Goal: Task Accomplishment & Management: Use online tool/utility

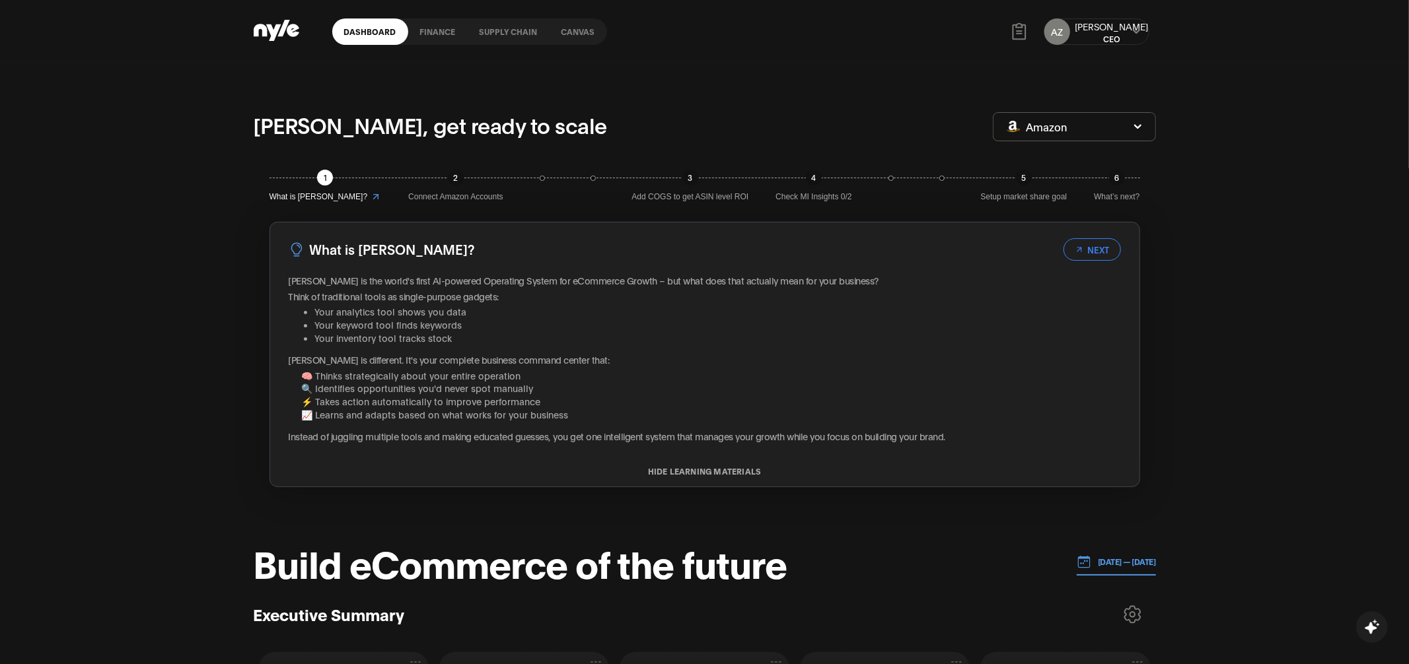
click at [577, 34] on link "Canvas" at bounding box center [578, 31] width 57 height 26
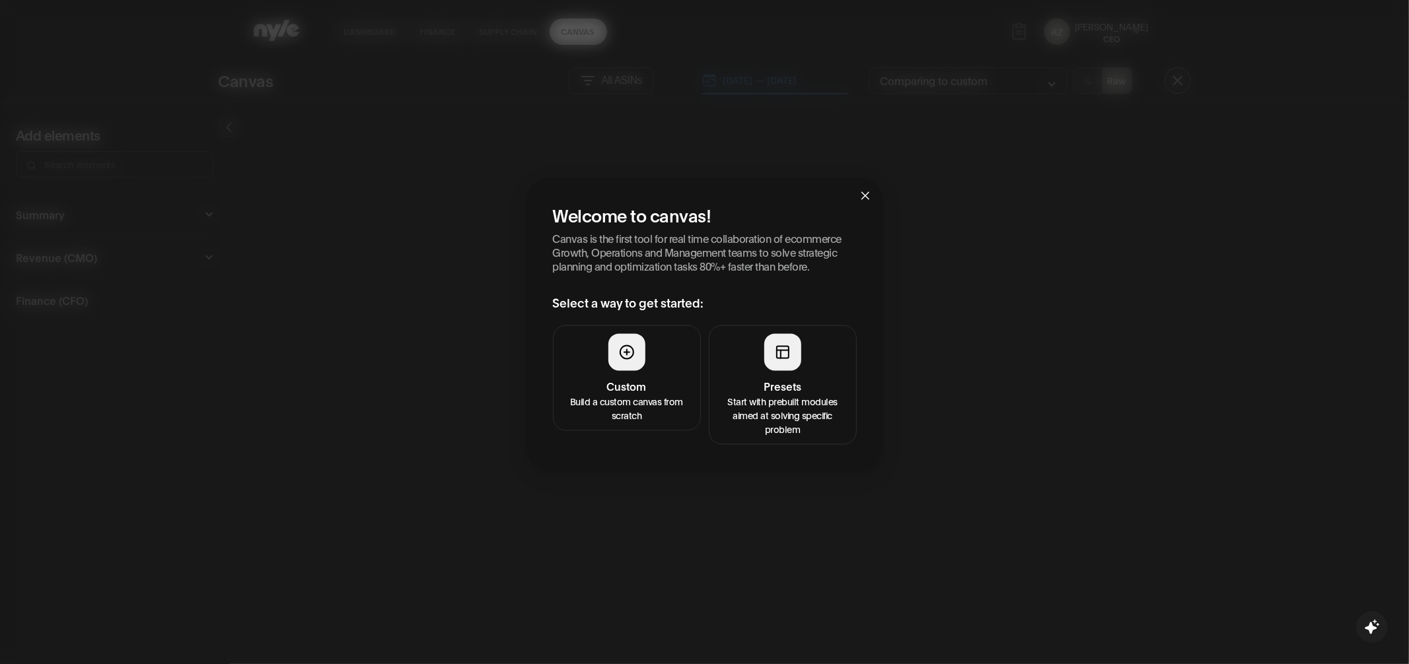
click at [775, 345] on icon at bounding box center [783, 353] width 16 height 16
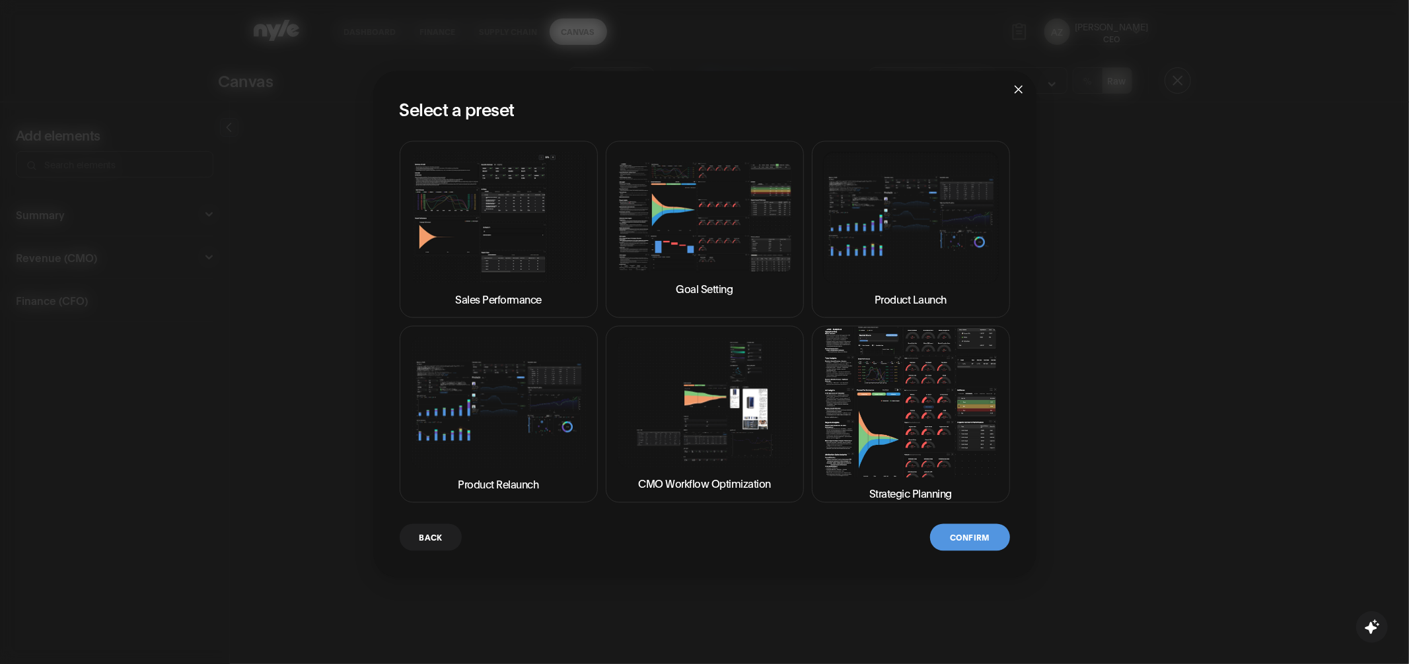
click at [670, 396] on img at bounding box center [705, 402] width 176 height 131
click at [960, 530] on button "Confirm" at bounding box center [969, 537] width 79 height 27
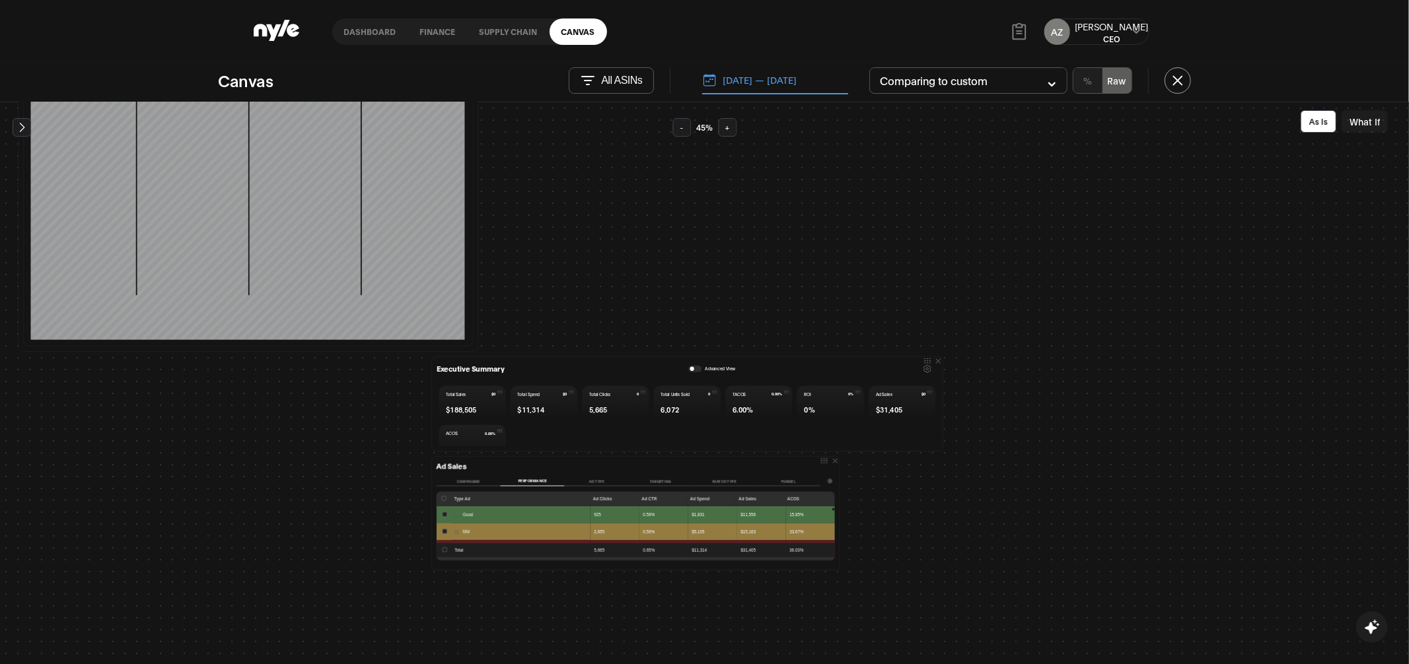
scroll to position [252, 0]
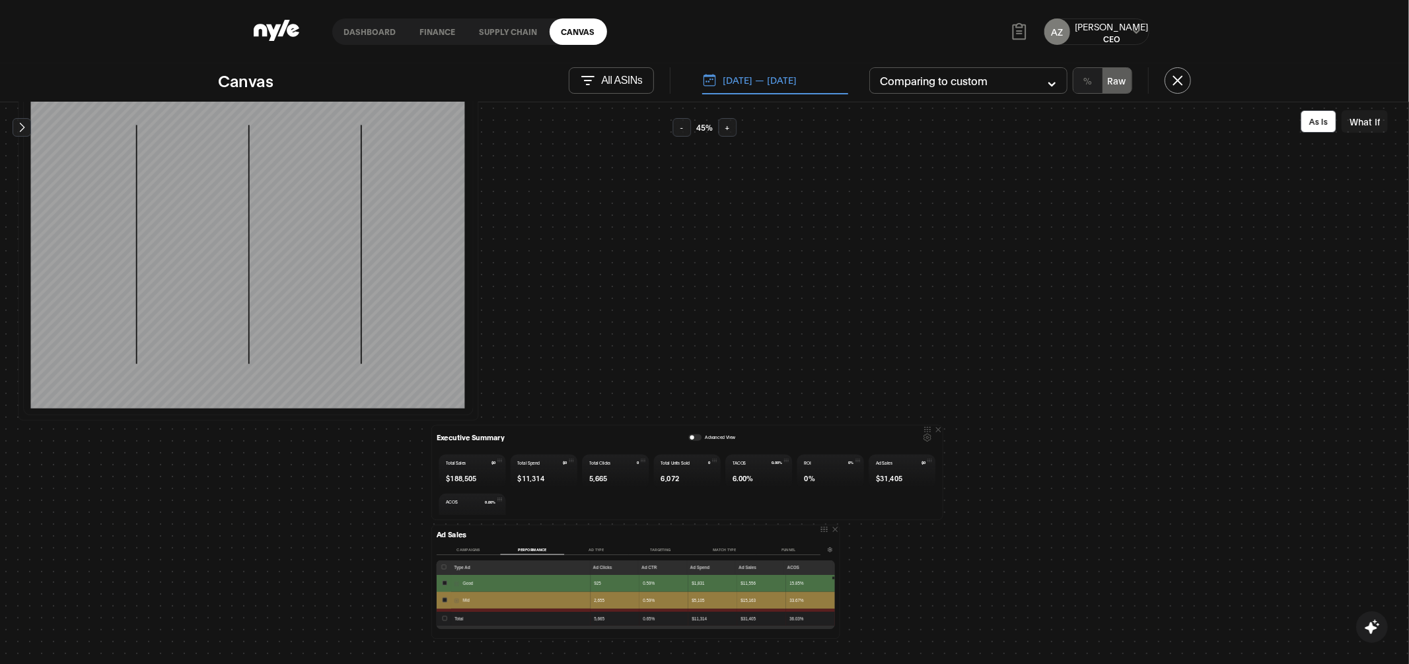
click at [659, 547] on button "Targeting" at bounding box center [660, 551] width 64 height 10
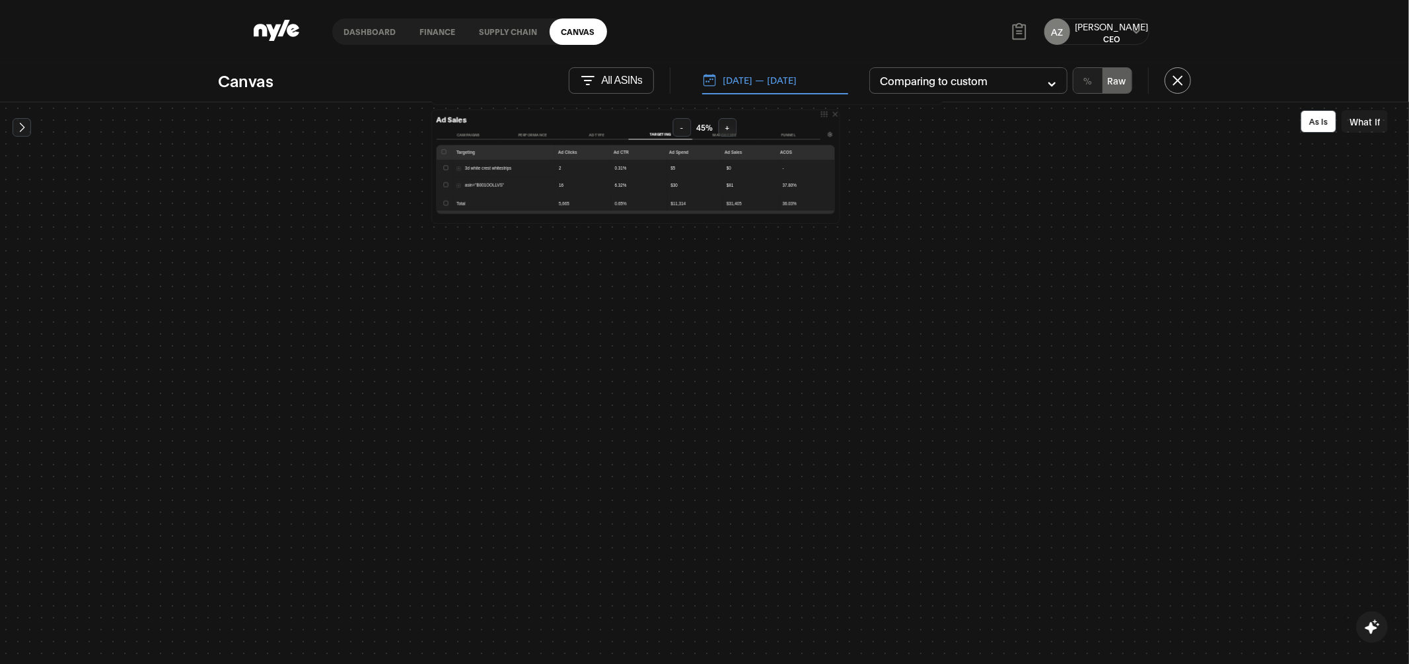
scroll to position [571, 0]
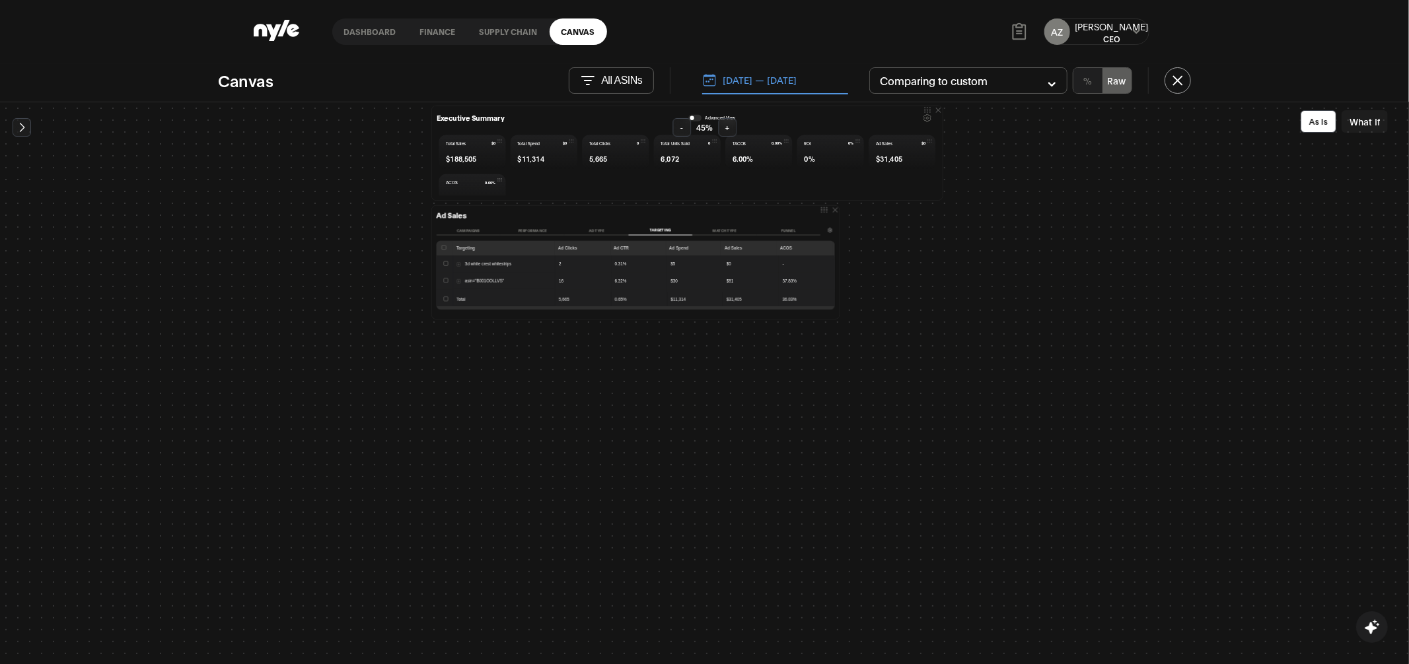
click at [26, 125] on icon at bounding box center [21, 127] width 13 height 13
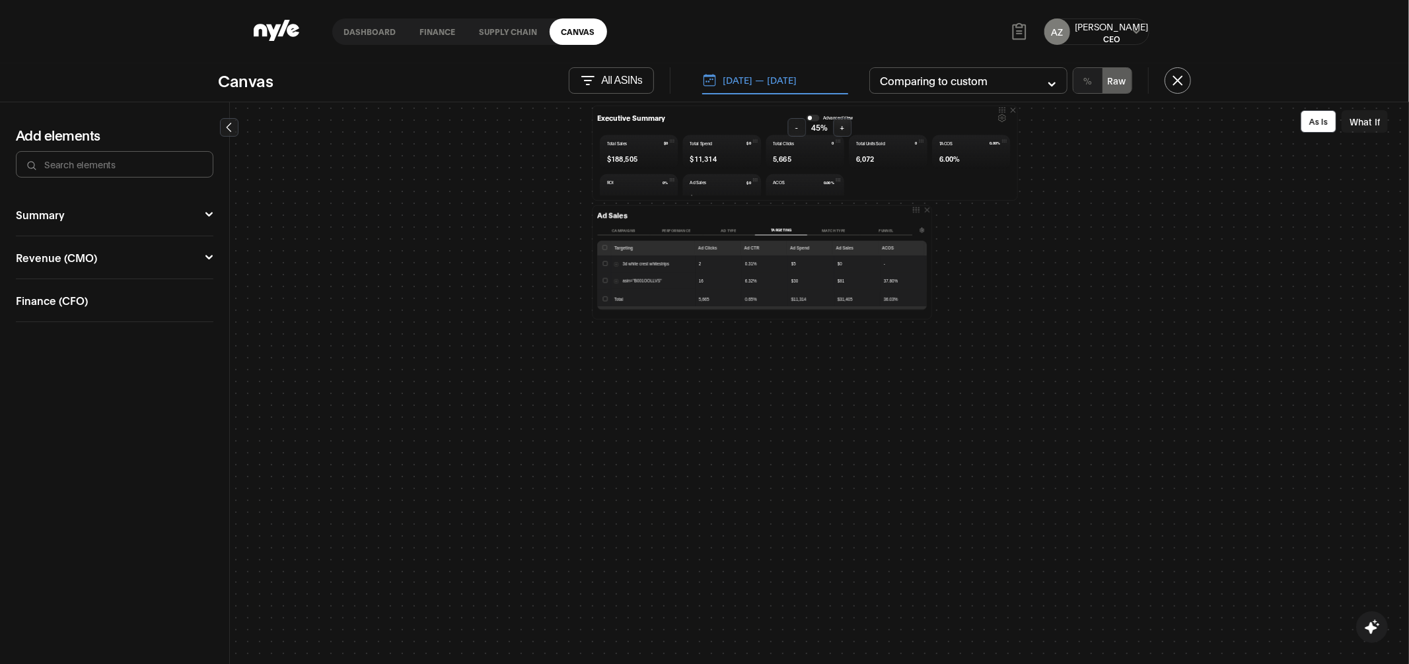
click at [208, 259] on icon at bounding box center [209, 258] width 9 height 8
click at [47, 306] on div "Organic" at bounding box center [36, 307] width 40 height 11
click at [66, 337] on img at bounding box center [64, 336] width 16 height 16
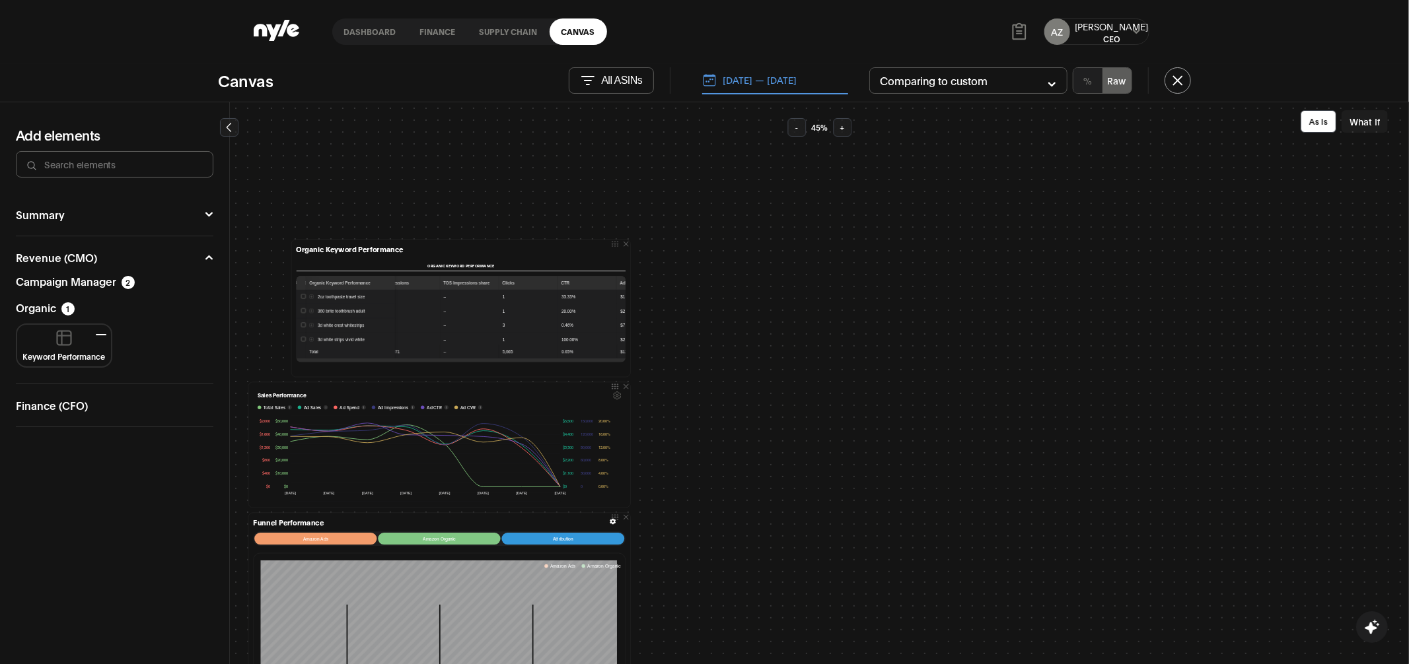
scroll to position [0, 0]
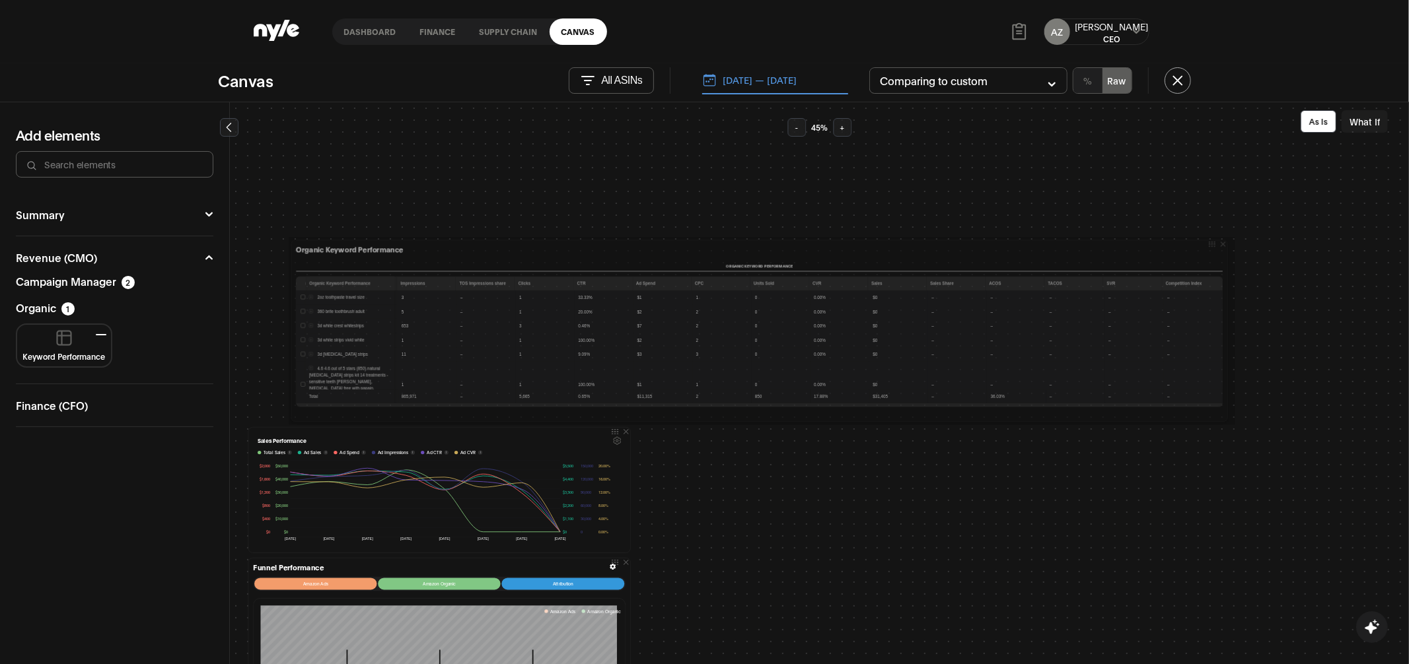
drag, startPoint x: 625, startPoint y: 372, endPoint x: 1223, endPoint y: 416, distance: 598.7
click at [0, 0] on div at bounding box center [0, 0] width 0 height 0
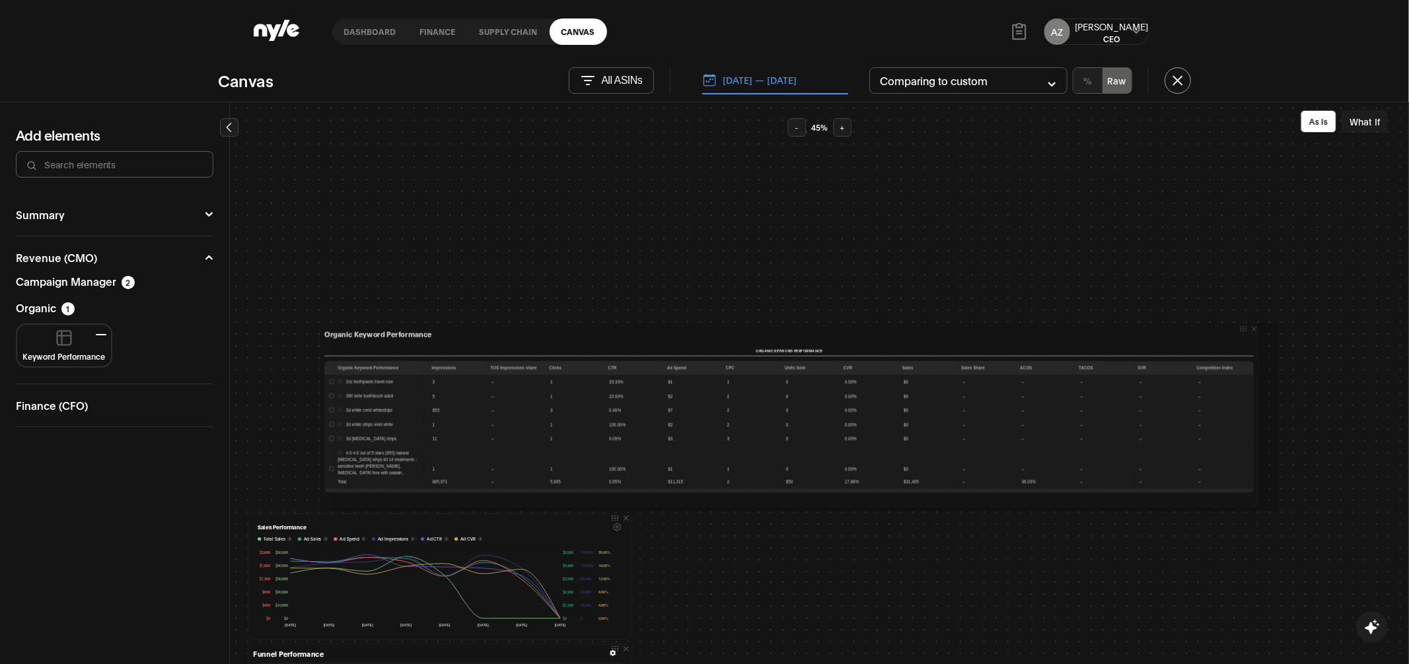
drag, startPoint x: 1211, startPoint y: 196, endPoint x: 1240, endPoint y: 332, distance: 138.3
click at [1240, 332] on icon at bounding box center [1243, 329] width 9 height 9
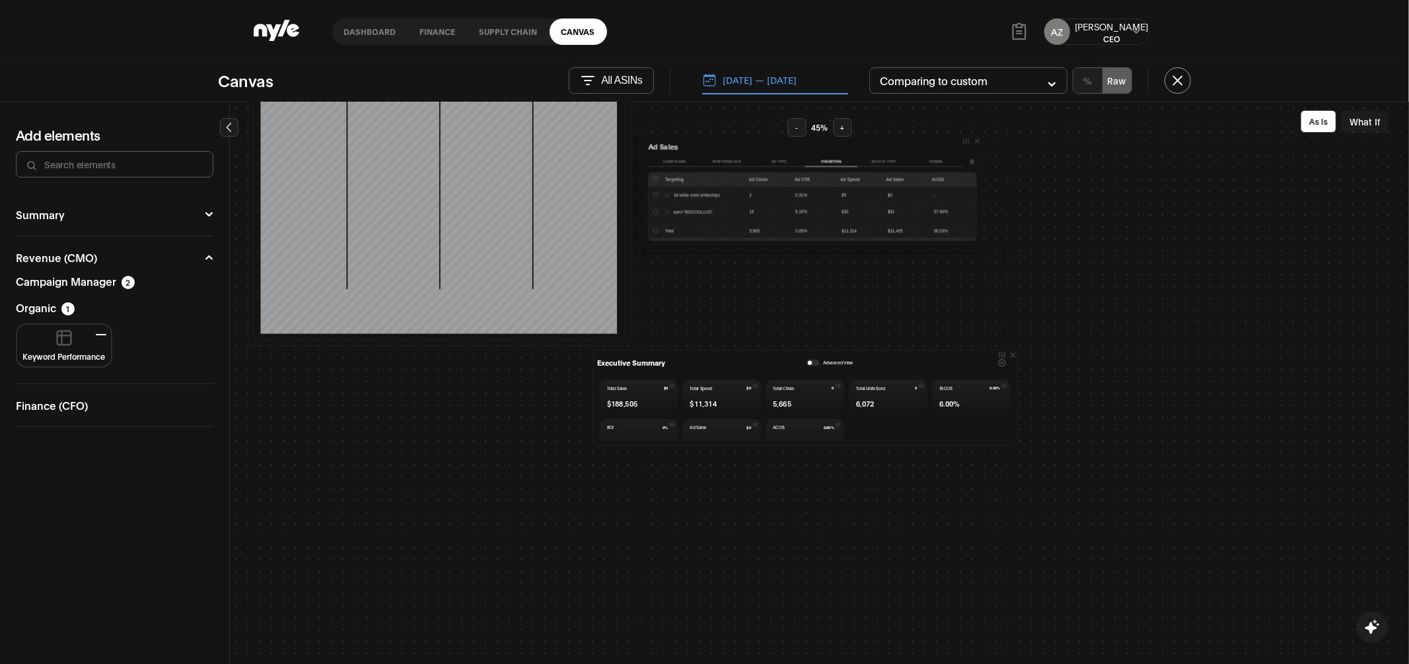
drag, startPoint x: 910, startPoint y: 454, endPoint x: 962, endPoint y: 136, distance: 322.5
click at [962, 137] on icon at bounding box center [966, 141] width 9 height 9
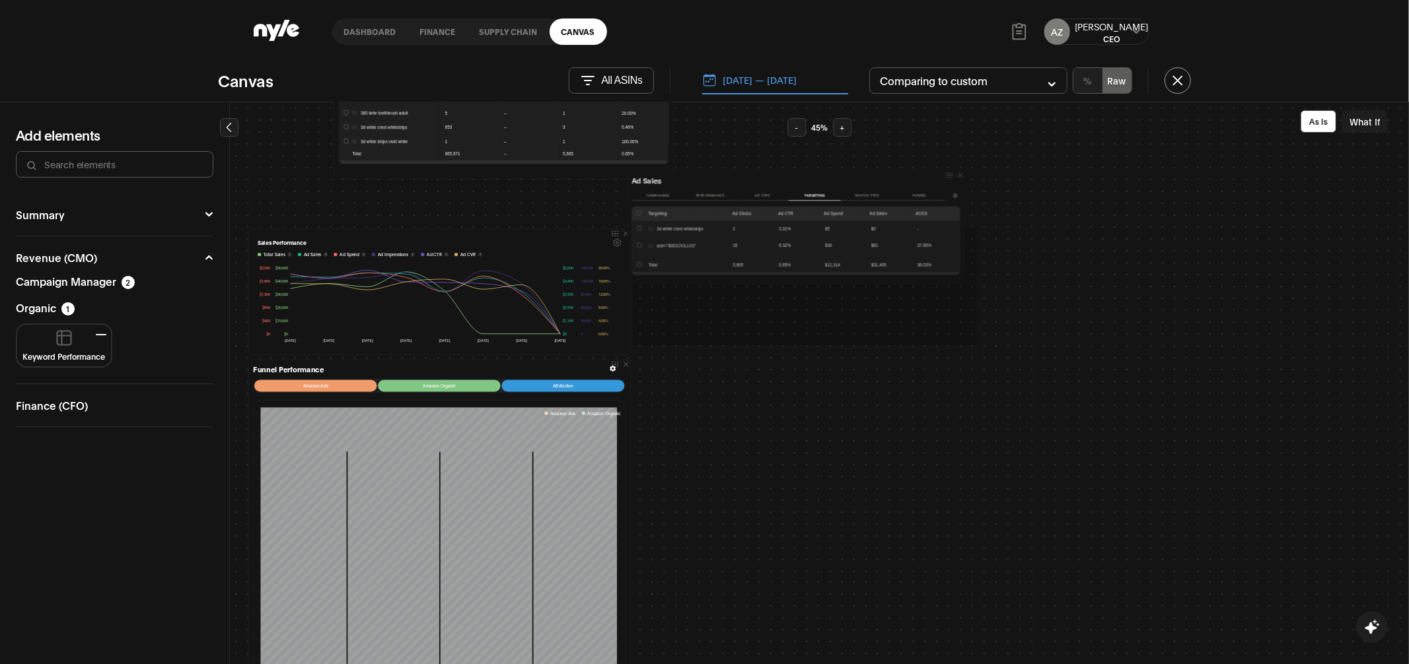
drag, startPoint x: 957, startPoint y: 543, endPoint x: 949, endPoint y: 165, distance: 377.9
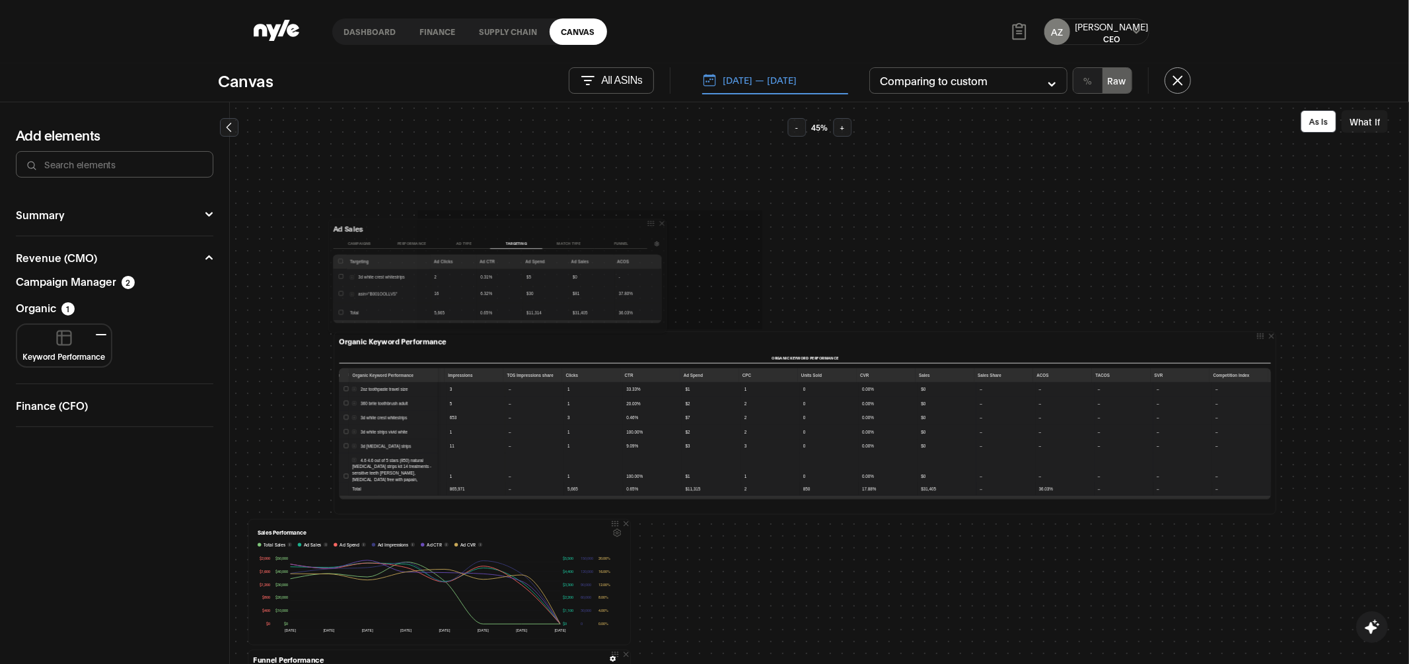
drag, startPoint x: 954, startPoint y: 495, endPoint x: 648, endPoint y: 211, distance: 417.8
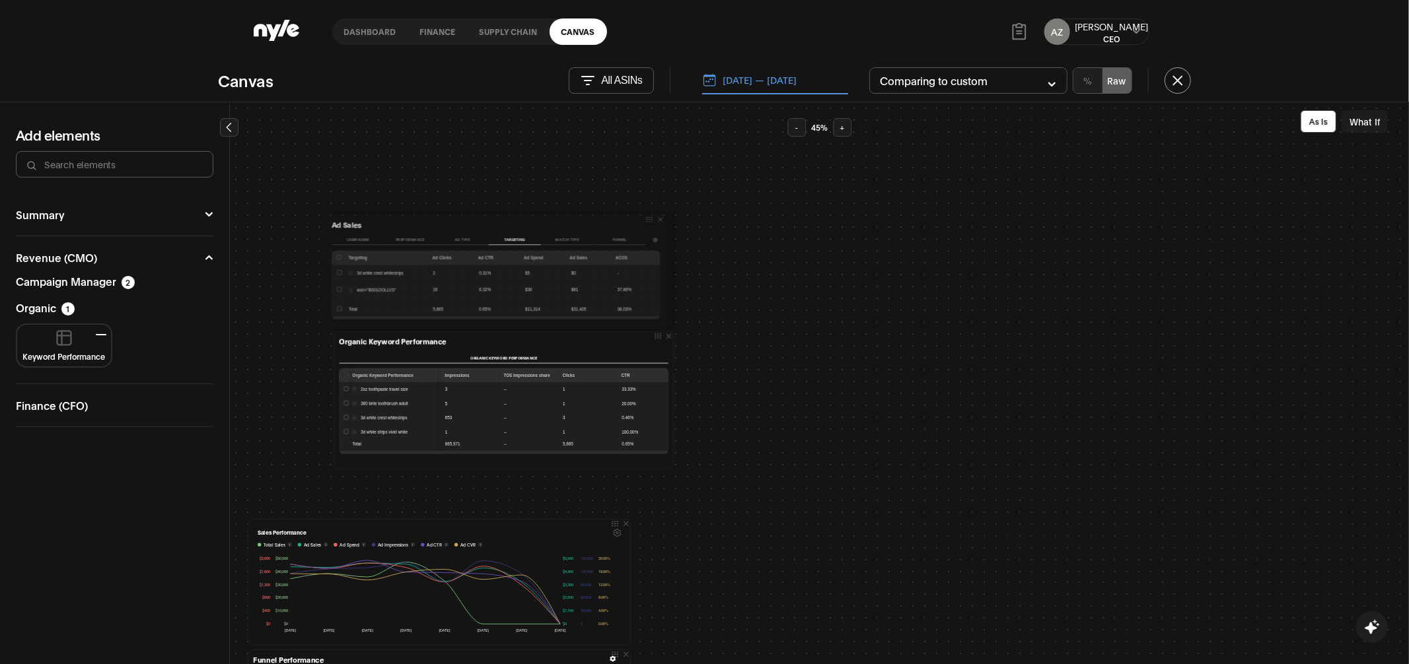
drag, startPoint x: 738, startPoint y: 214, endPoint x: 642, endPoint y: 215, distance: 95.8
click at [642, 215] on div "Ad Sales Campaigns Performance Ad Type Targeting Match type Funnel Targeting Ad…" at bounding box center [495, 272] width 339 height 114
drag, startPoint x: 668, startPoint y: 322, endPoint x: 1005, endPoint y: 322, distance: 336.8
click at [0, 0] on div at bounding box center [0, 0] width 0 height 0
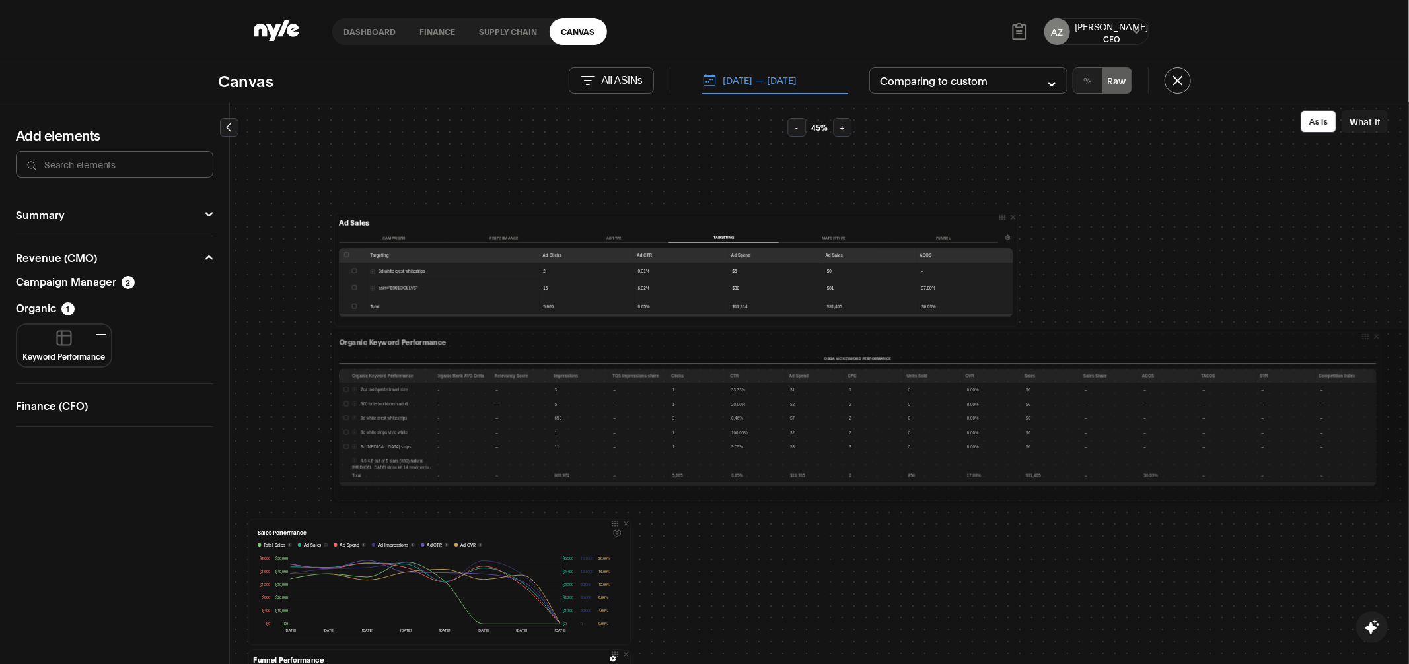
drag, startPoint x: 668, startPoint y: 462, endPoint x: 1376, endPoint y: 493, distance: 708.0
click at [1376, 493] on div "Organic Keyword Performance Organic Keyword Performance Organic Keyword Perform…" at bounding box center [858, 417] width 1052 height 174
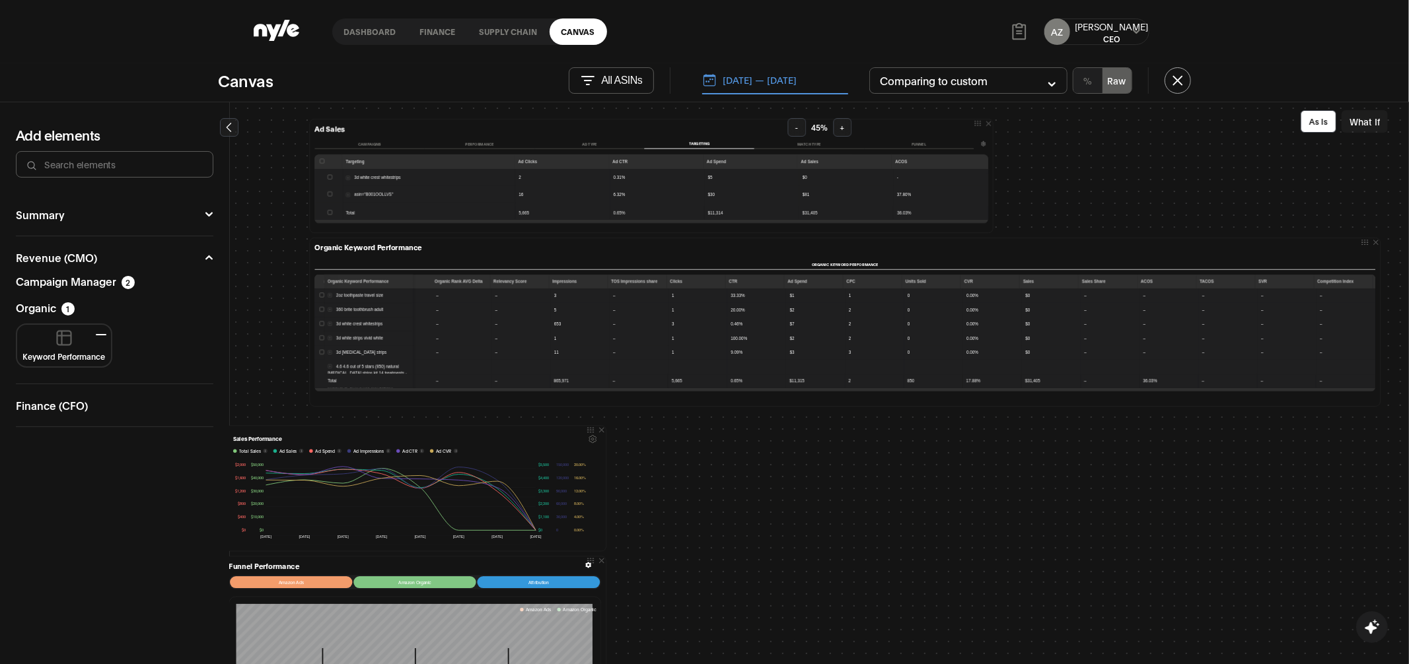
scroll to position [0, 24]
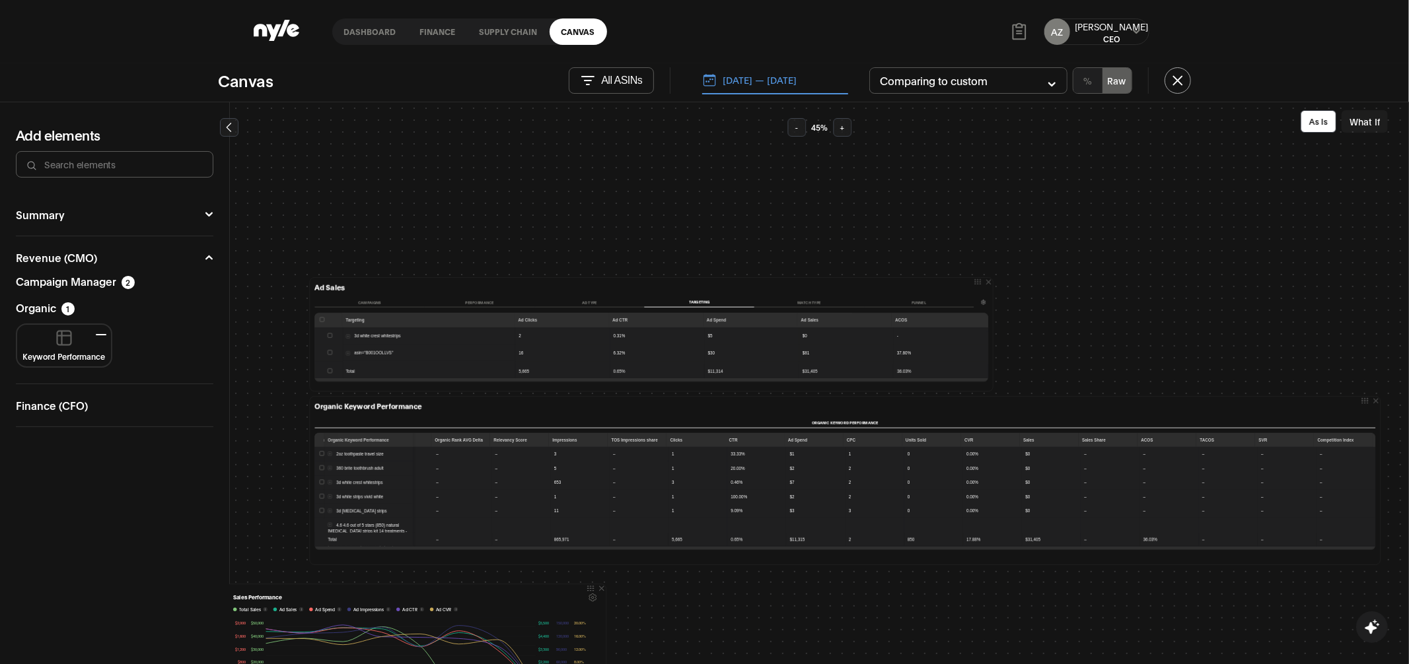
click at [1363, 127] on button "What If" at bounding box center [1364, 121] width 46 height 22
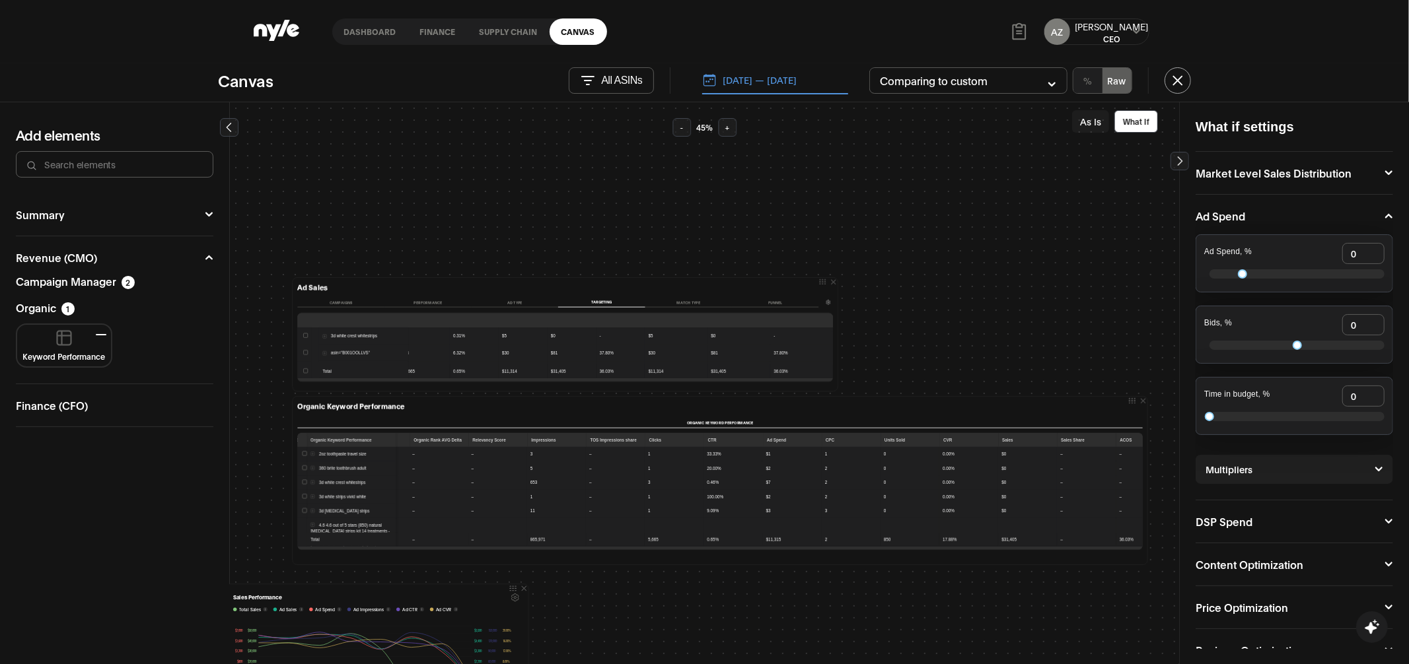
scroll to position [0, 233]
click at [570, 36] on link "Canvas" at bounding box center [578, 31] width 57 height 26
click at [575, 30] on link "Canvas" at bounding box center [578, 31] width 57 height 26
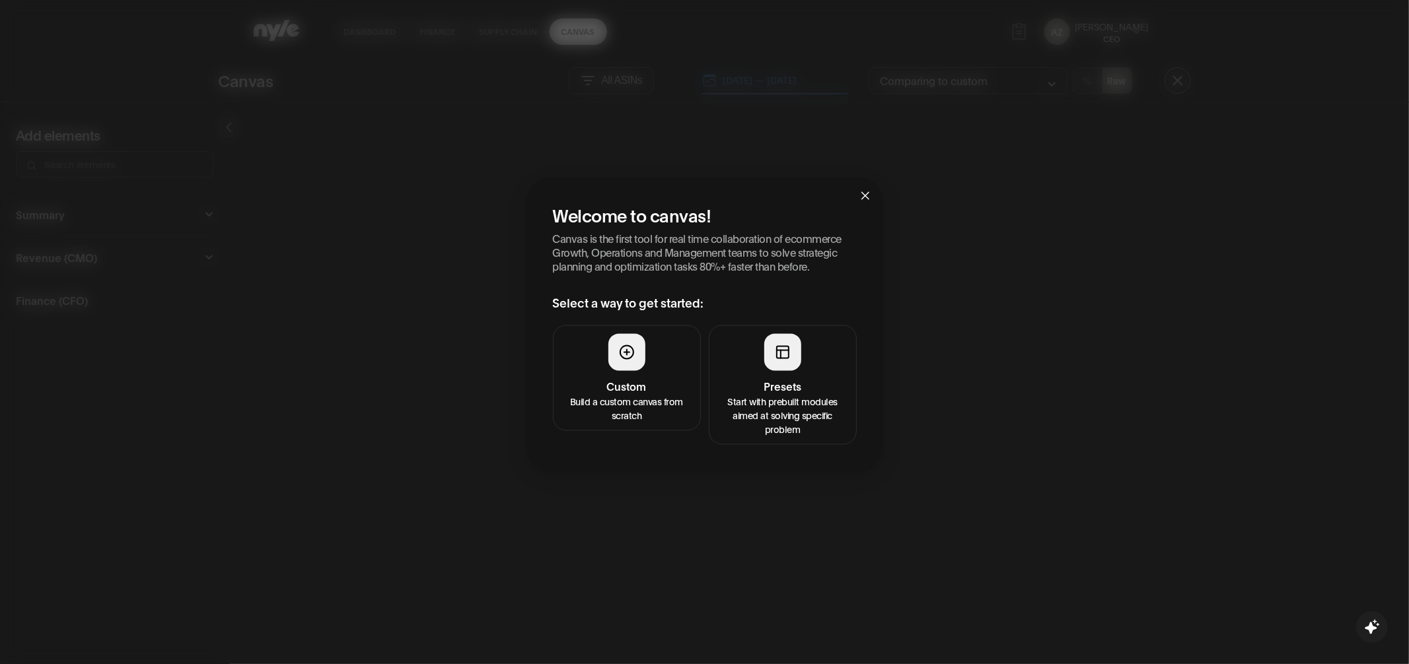
click at [761, 387] on h4 "Presets" at bounding box center [782, 387] width 131 height 16
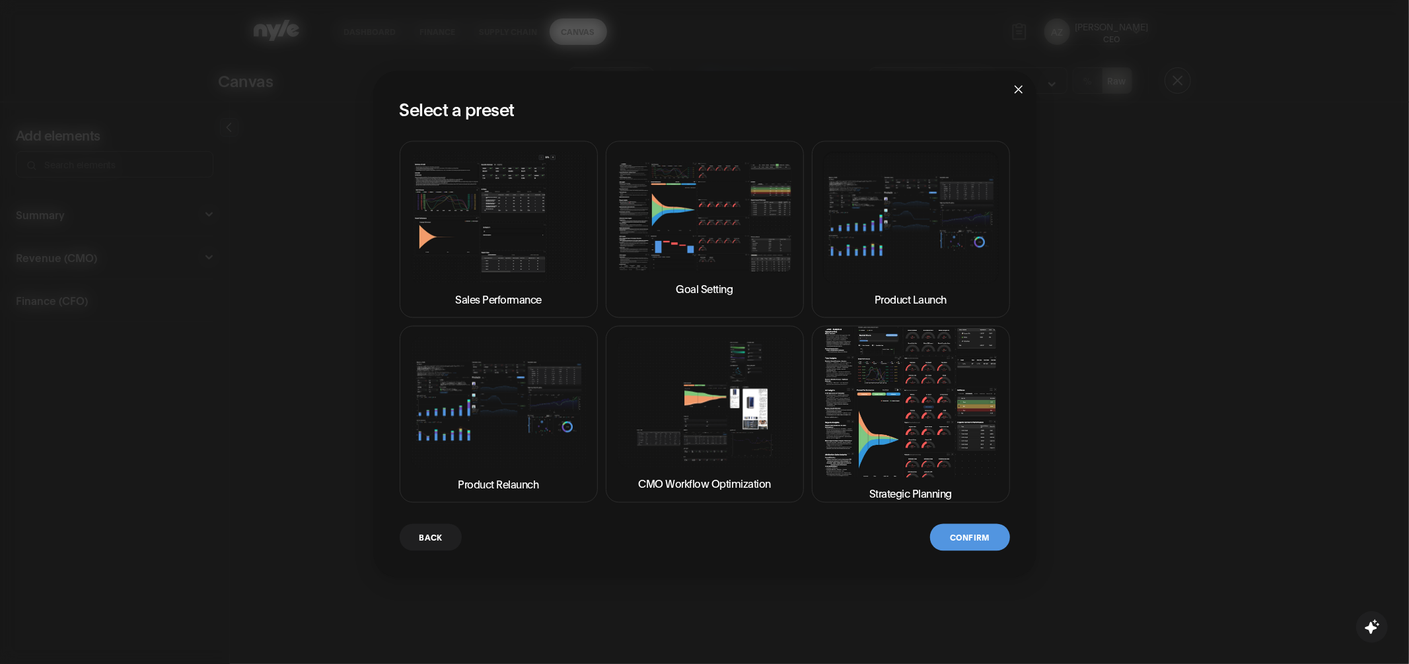
click at [883, 418] on img at bounding box center [911, 403] width 176 height 150
click at [927, 213] on img at bounding box center [911, 217] width 176 height 131
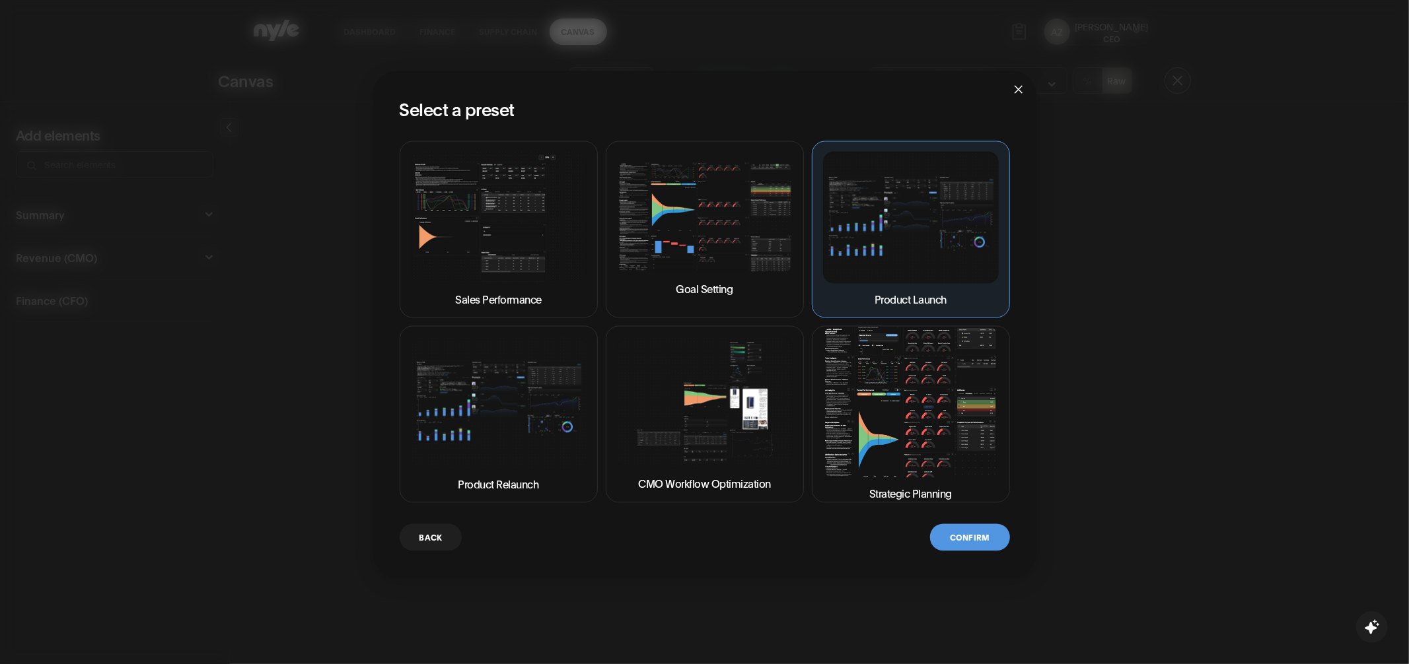
click at [967, 541] on button "Confirm" at bounding box center [969, 537] width 79 height 27
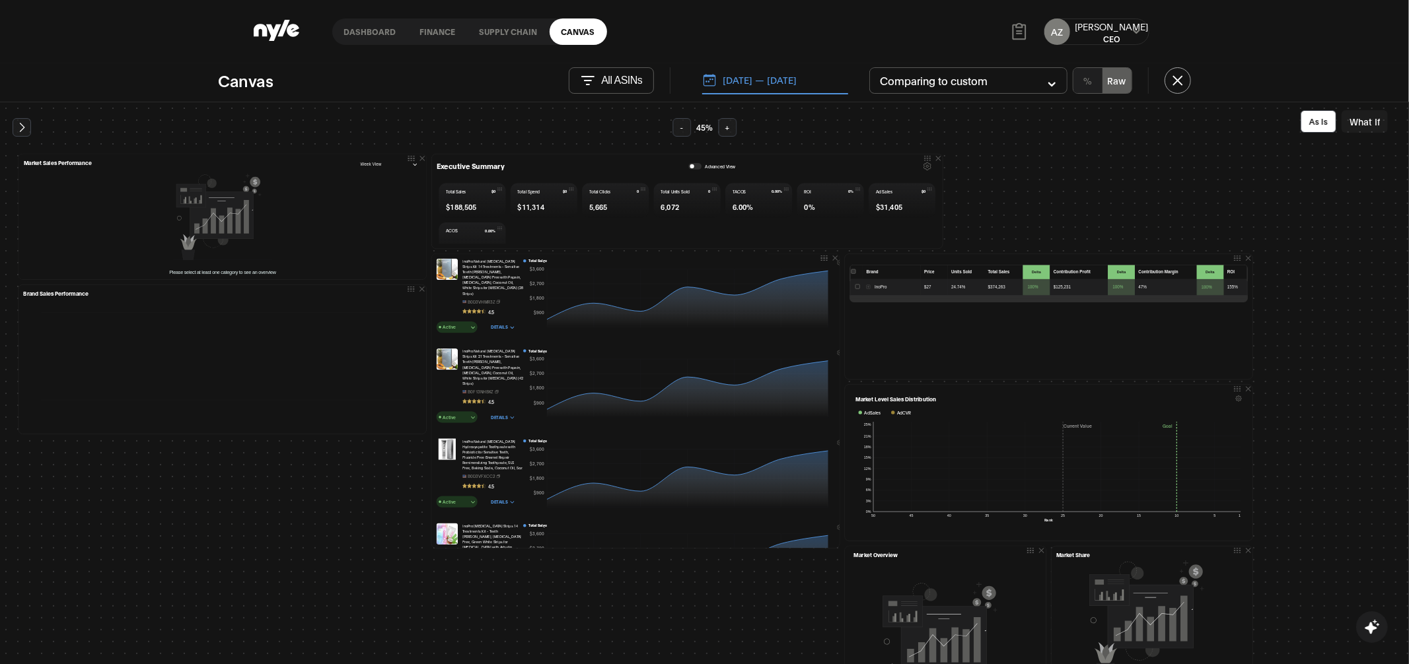
click at [468, 412] on button "Active" at bounding box center [457, 417] width 41 height 11
click at [471, 414] on span "button" at bounding box center [473, 417] width 4 height 7
click at [505, 410] on button "Details" at bounding box center [502, 417] width 41 height 15
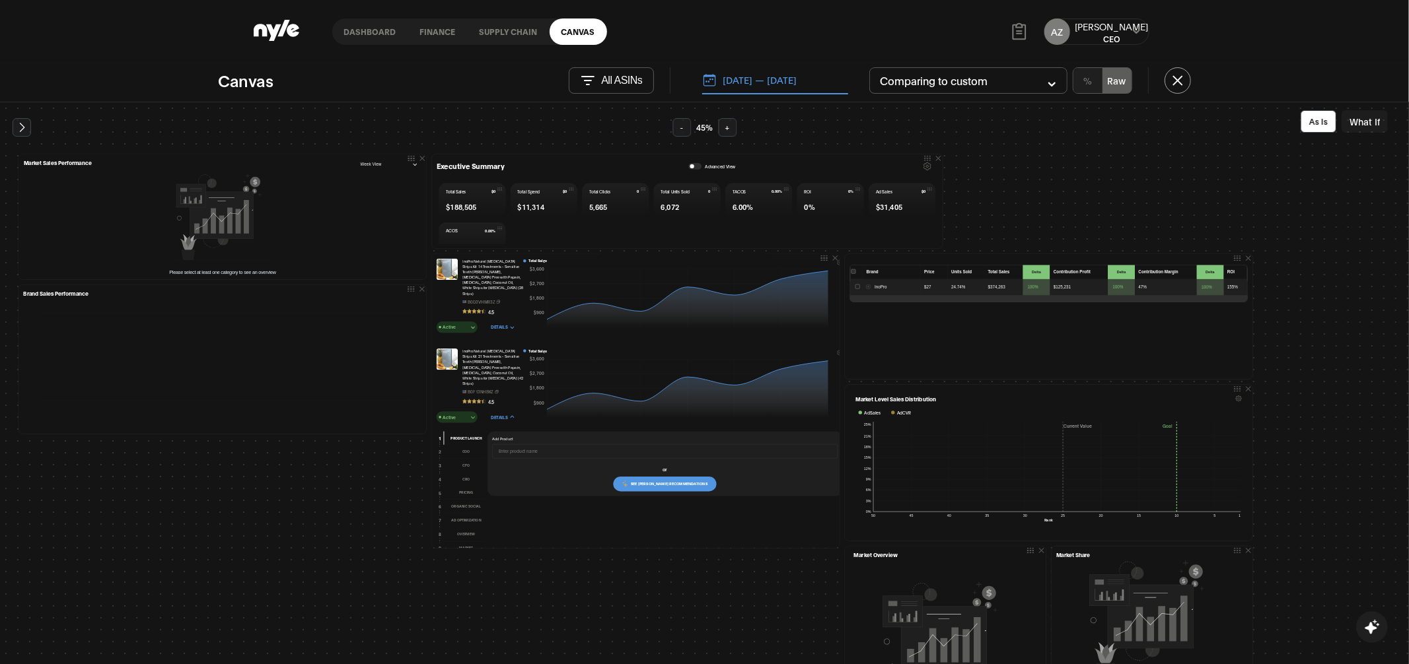
click at [670, 481] on span "see nyle recommendations" at bounding box center [669, 483] width 77 height 5
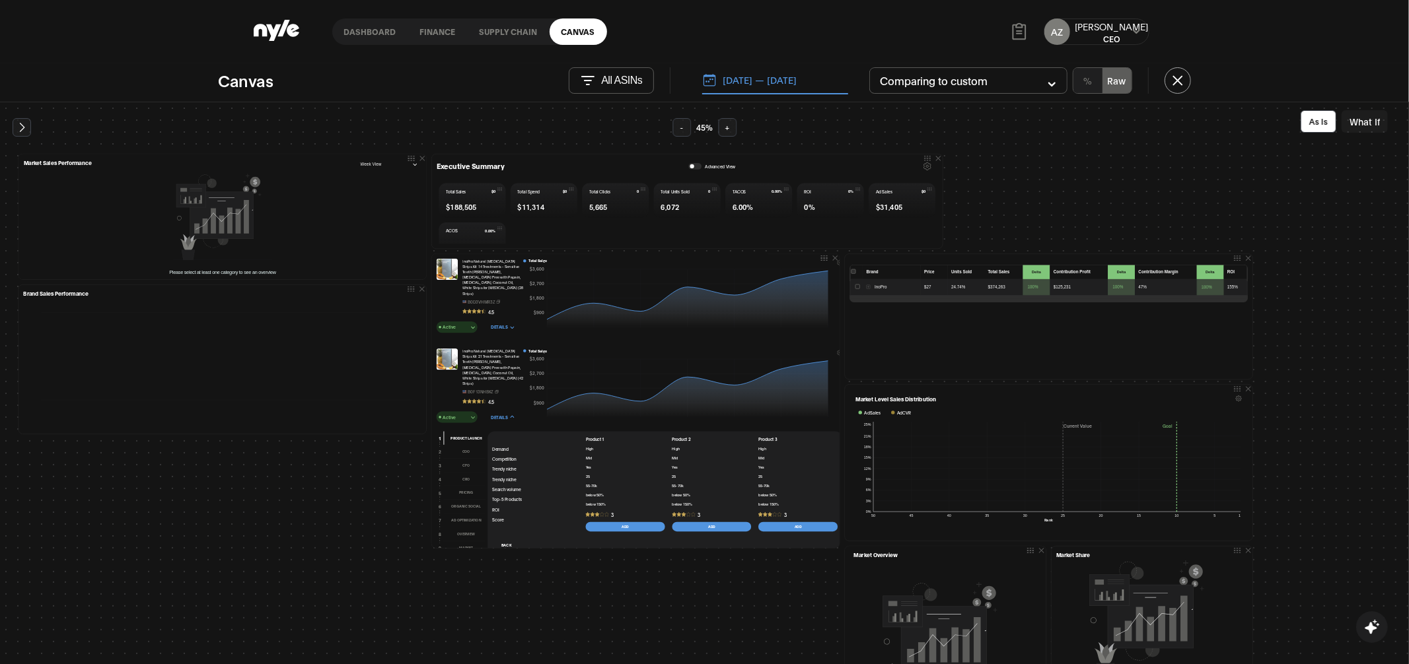
click at [465, 487] on button "pricing" at bounding box center [464, 494] width 42 height 14
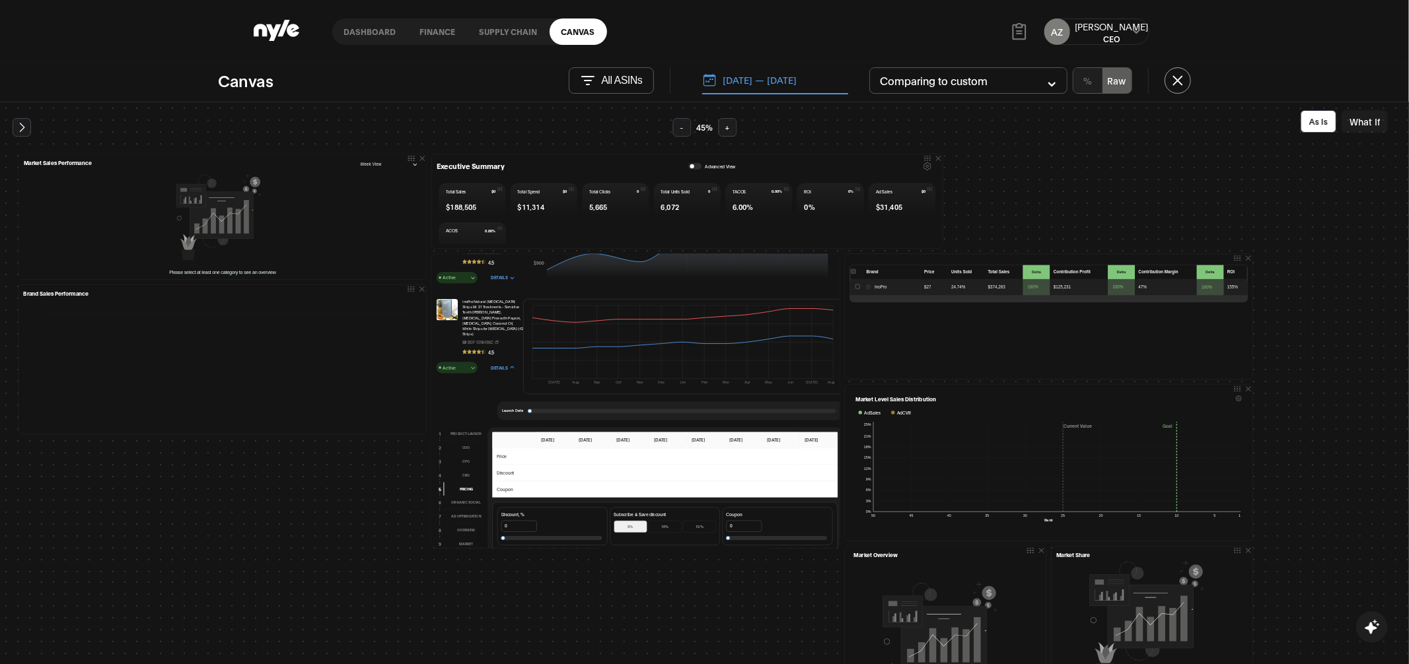
scroll to position [133, 0]
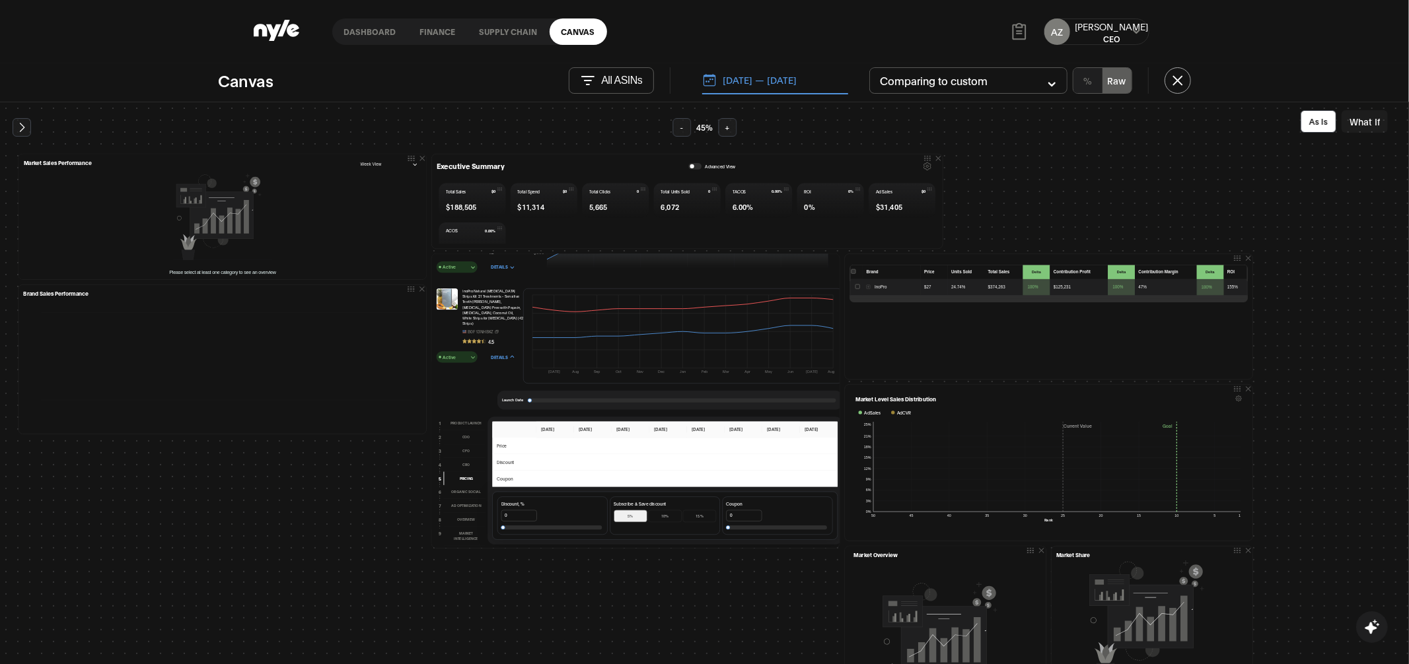
click at [1244, 389] on icon "button" at bounding box center [1248, 389] width 9 height 9
click at [1359, 125] on button "What If" at bounding box center [1364, 121] width 46 height 22
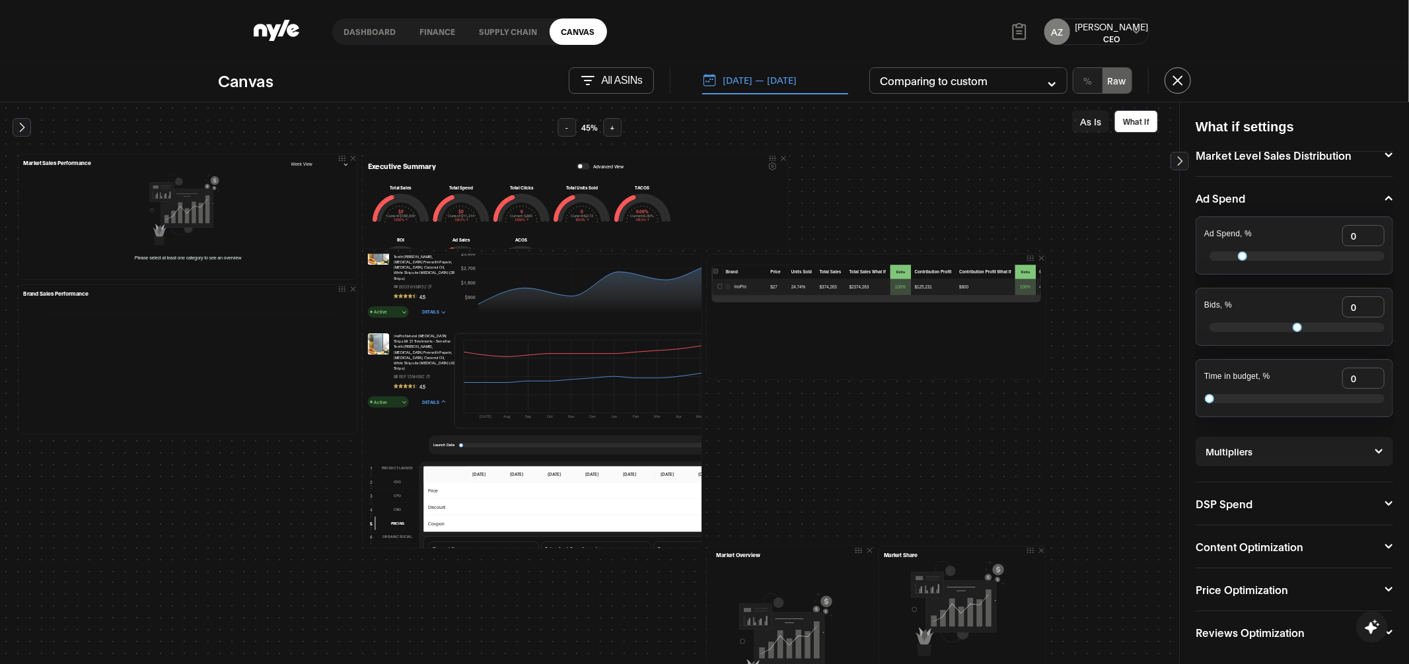
scroll to position [0, 0]
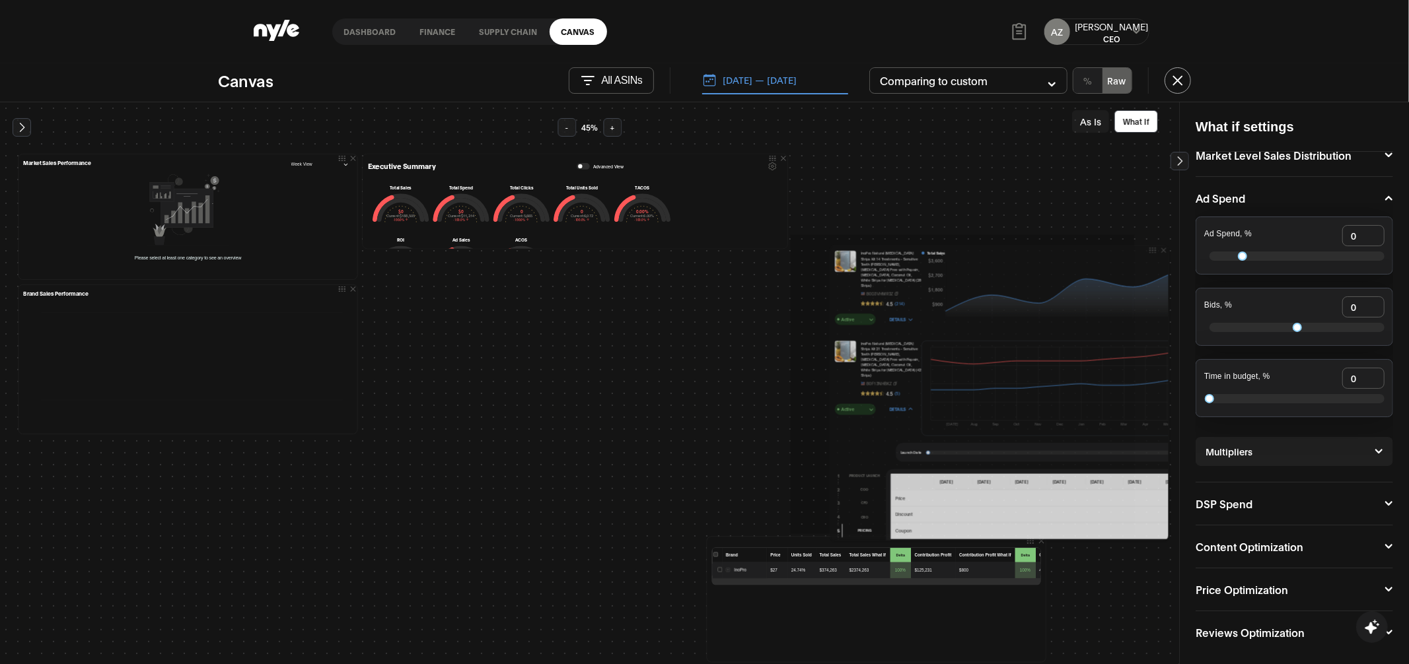
drag, startPoint x: 680, startPoint y: 259, endPoint x: 1158, endPoint y: 250, distance: 478.3
click at [1158, 250] on div at bounding box center [1159, 250] width 20 height 9
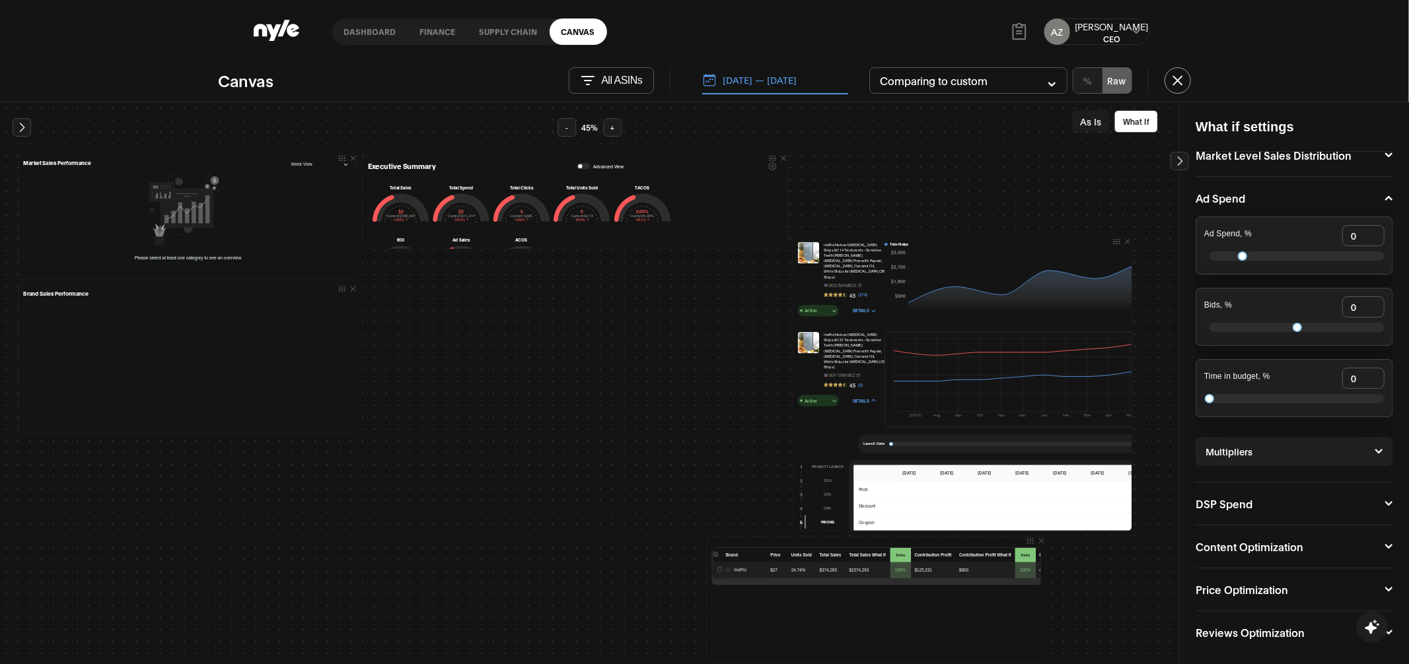
click at [1037, 542] on icon "button" at bounding box center [1041, 541] width 9 height 9
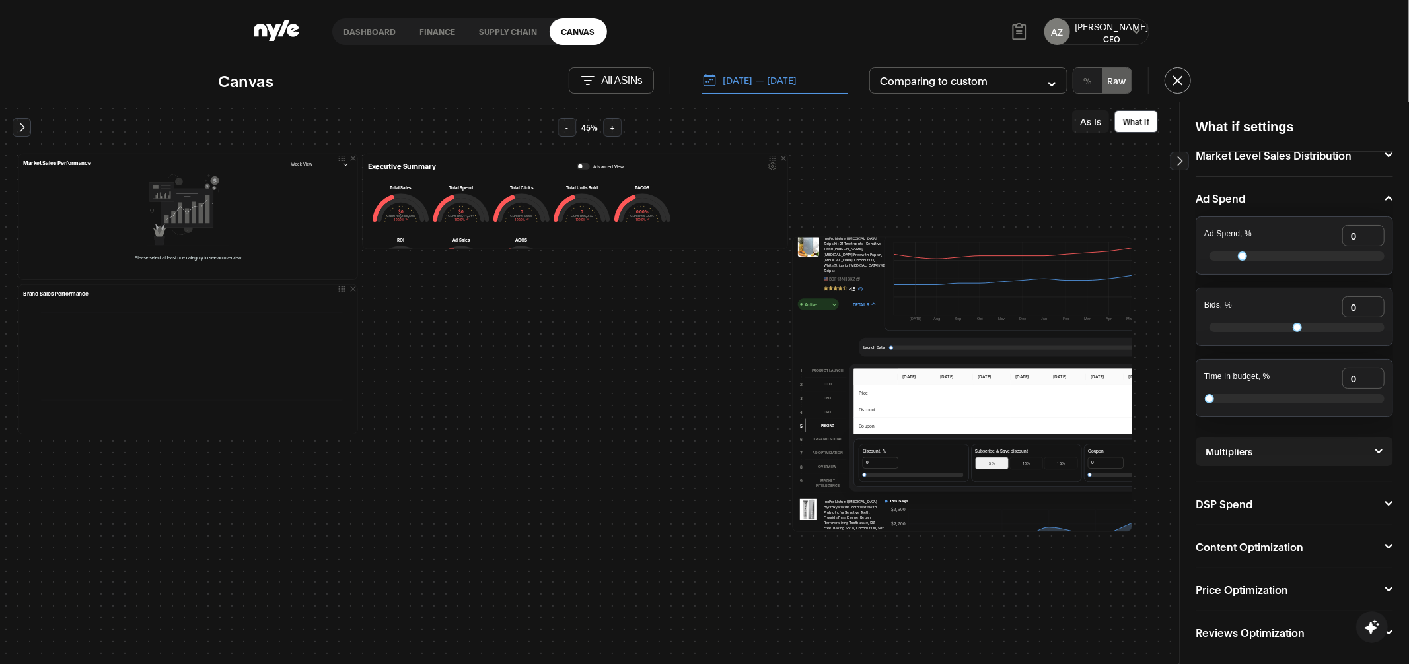
scroll to position [241, 0]
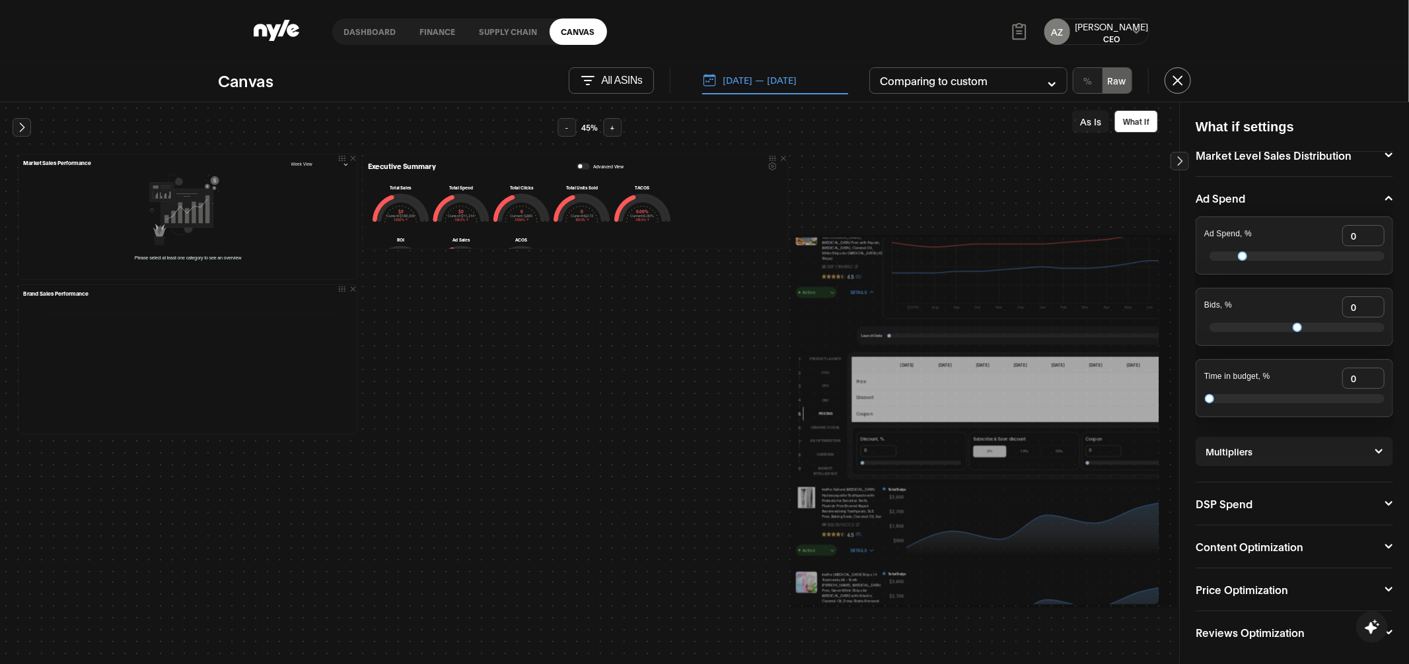
drag, startPoint x: 1123, startPoint y: 530, endPoint x: 1153, endPoint y: 602, distance: 77.9
click at [0, 0] on div at bounding box center [0, 0] width 0 height 0
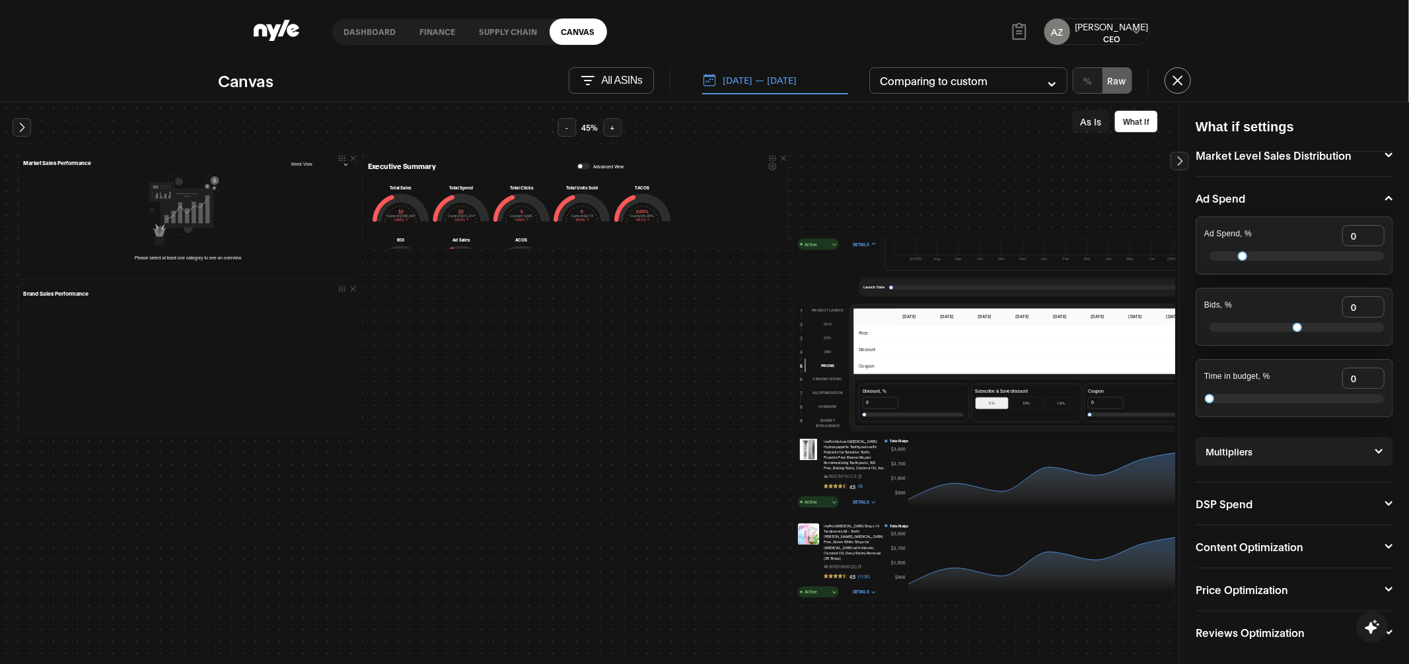
scroll to position [371, 0]
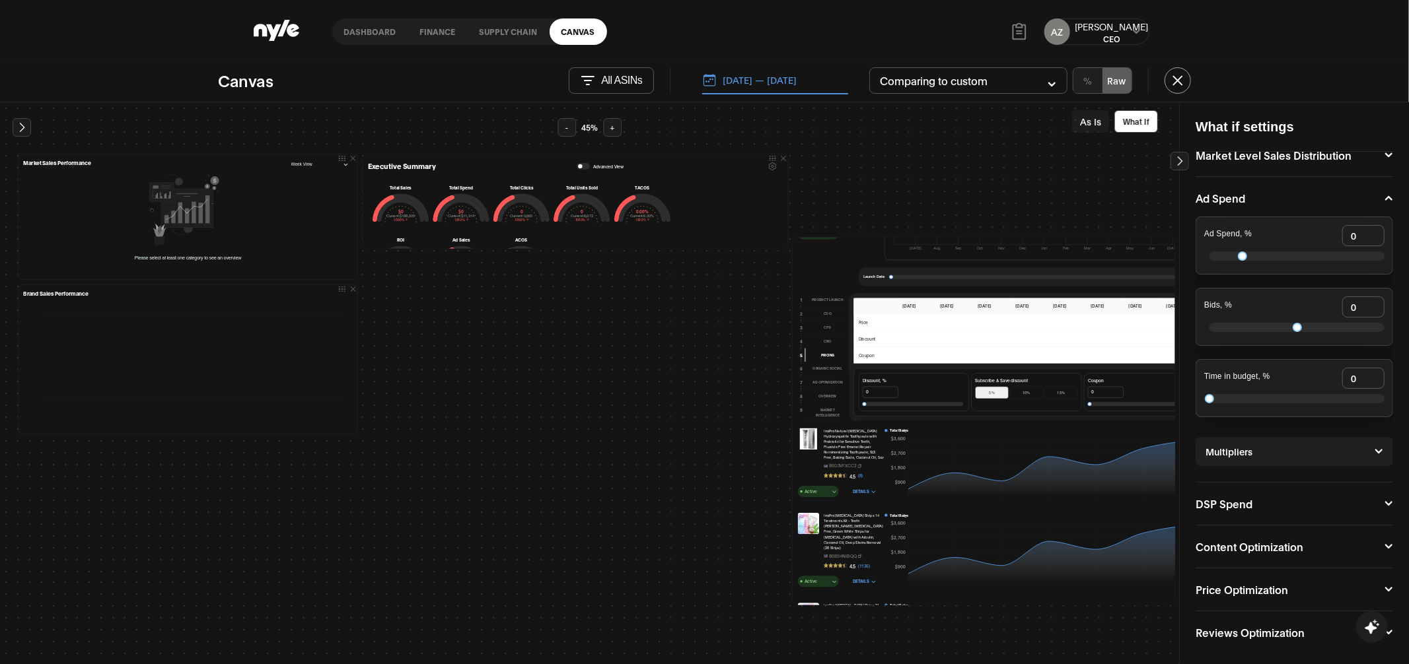
click at [1384, 586] on icon at bounding box center [1388, 590] width 9 height 8
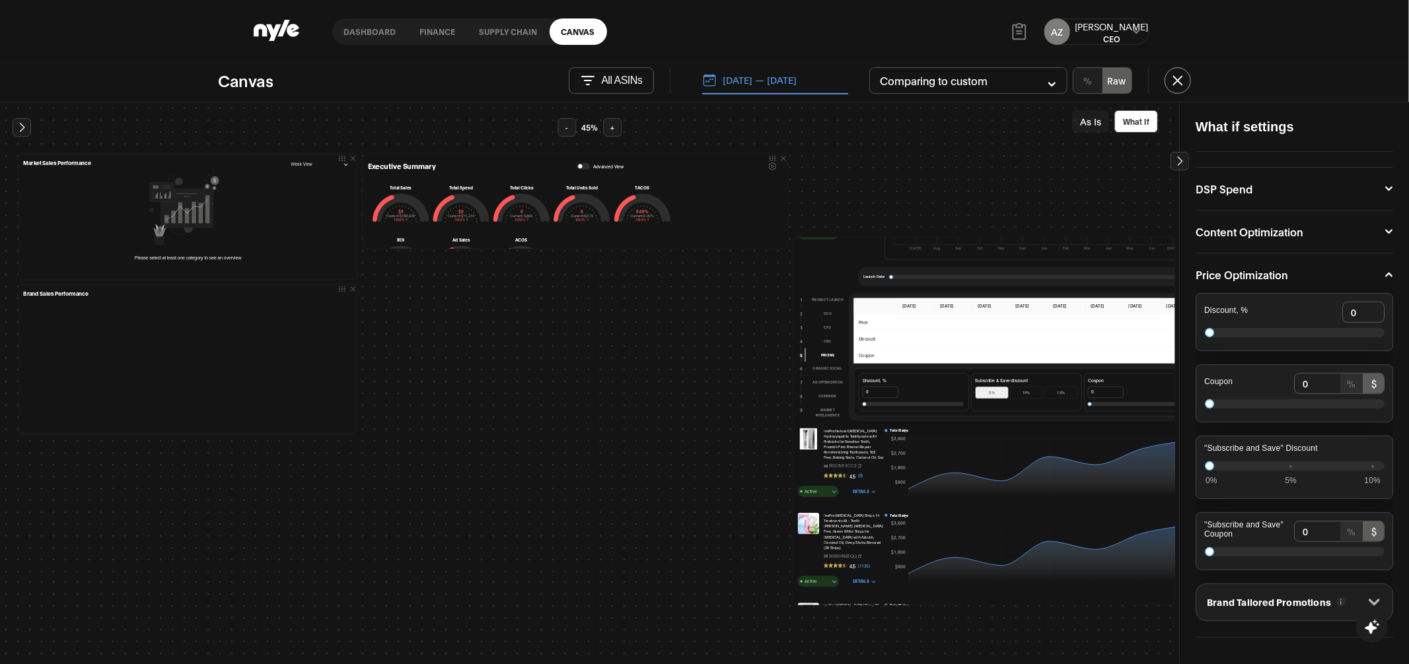
scroll to position [356, 0]
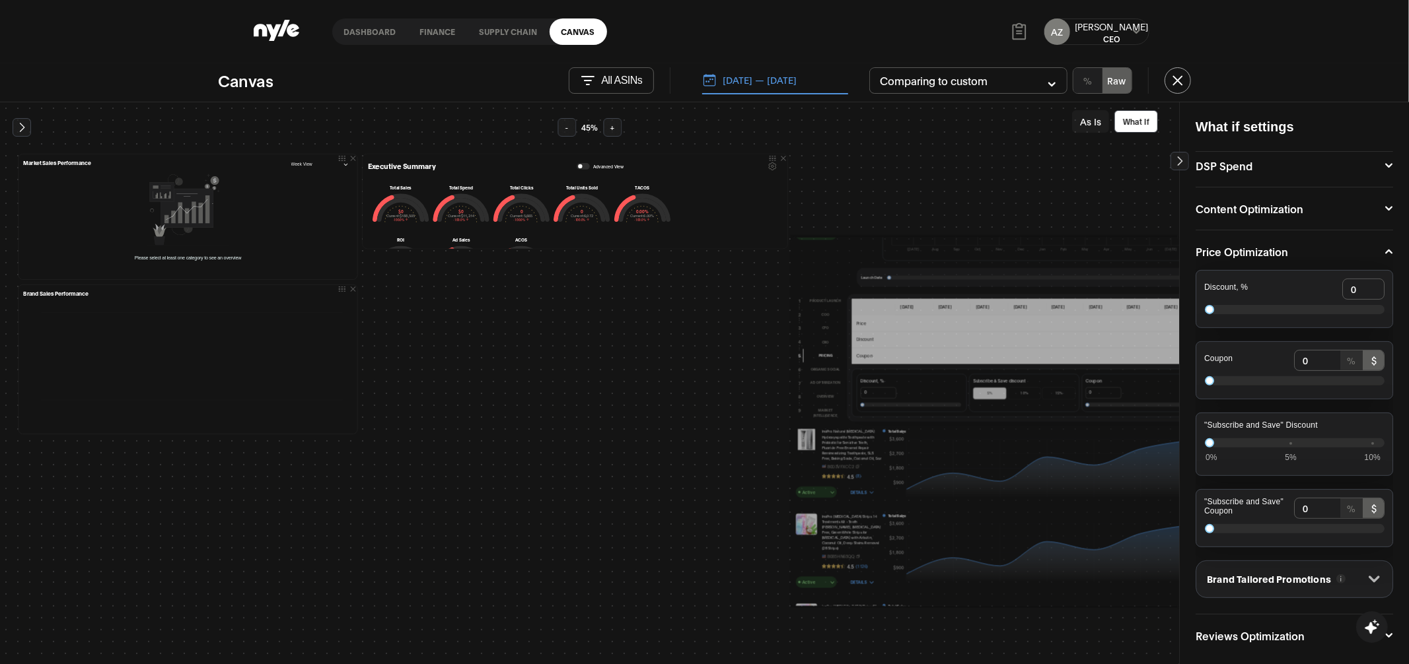
drag, startPoint x: 1170, startPoint y: 408, endPoint x: 1179, endPoint y: 408, distance: 9.3
click at [1179, 408] on div "Add elements Summary Executive Summary 1 Hide Summary Total Organic Ad COO Mark…" at bounding box center [704, 383] width 1409 height 563
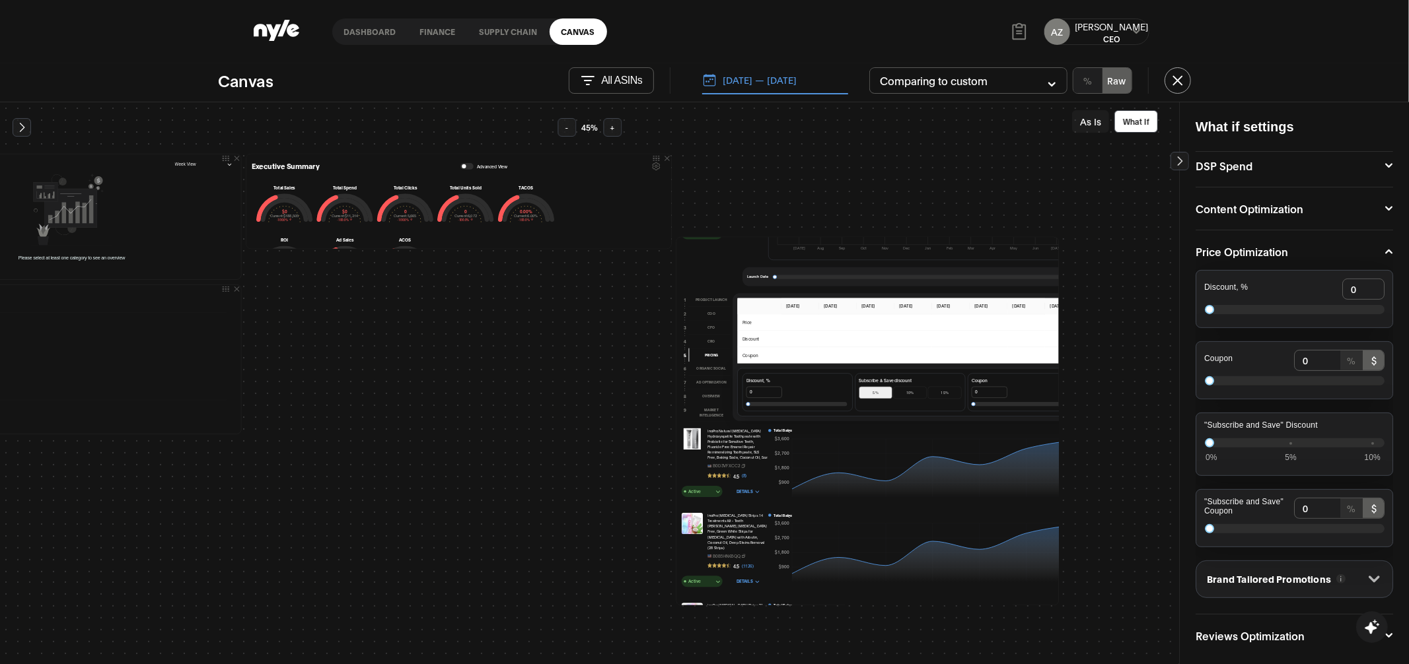
scroll to position [0, 133]
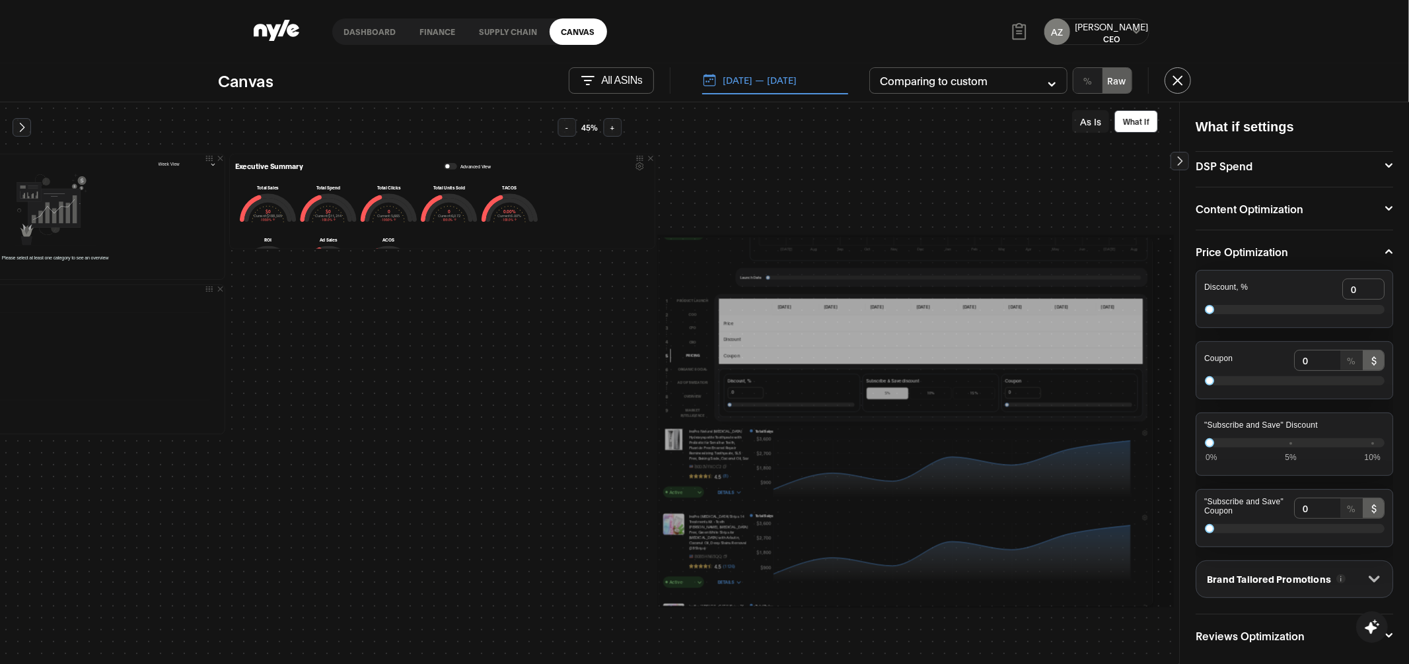
drag, startPoint x: 1038, startPoint y: 410, endPoint x: 1151, endPoint y: 402, distance: 113.2
click at [1151, 402] on div "InoPro Natural Teeth Whitening Strips Kit 14 Treatments - Sensitive Teeth White…" at bounding box center [904, 422] width 499 height 374
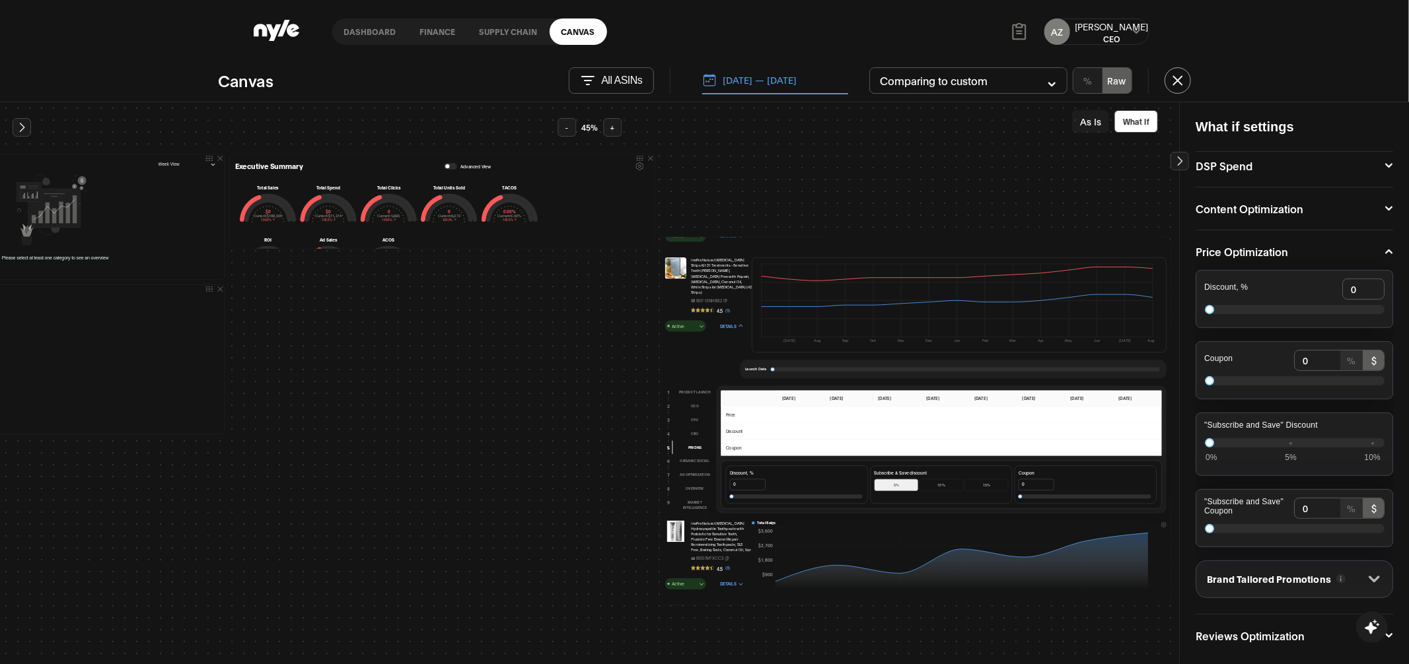
scroll to position [168, 0]
click at [695, 322] on div "Active" at bounding box center [685, 325] width 36 height 7
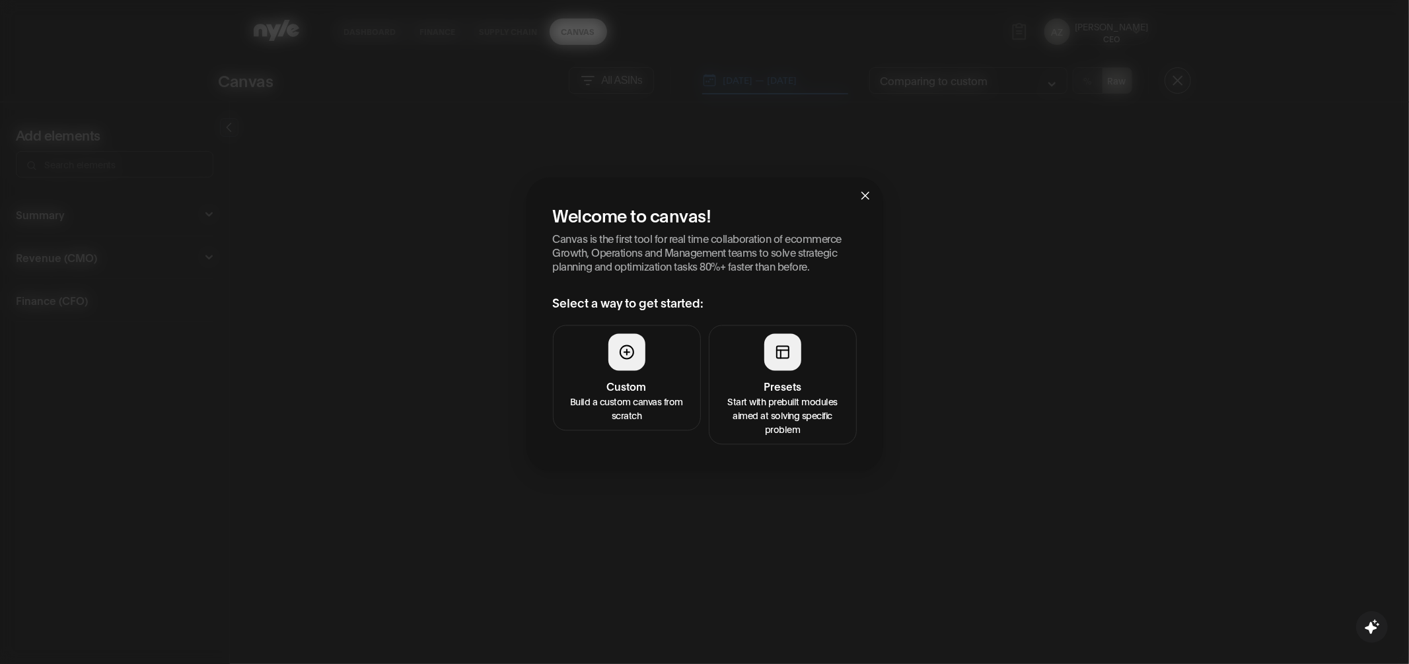
click at [796, 386] on h4 "Presets" at bounding box center [782, 387] width 131 height 16
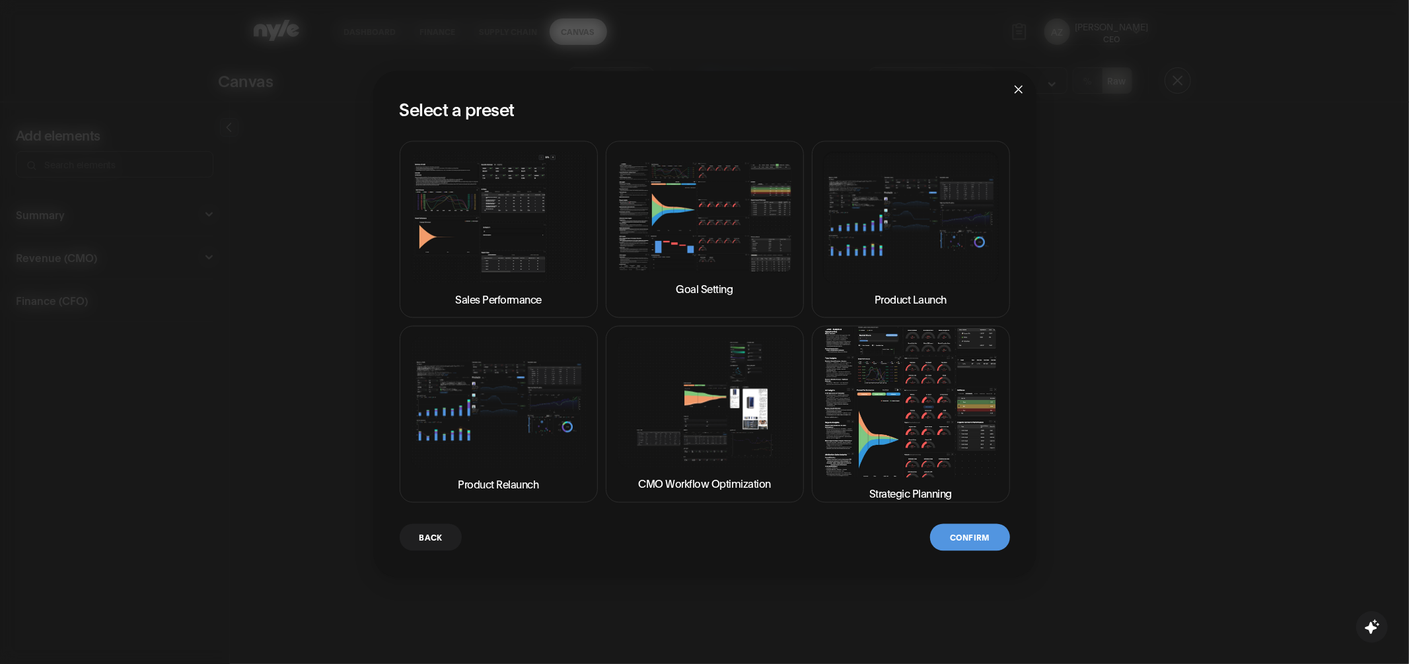
click at [510, 192] on img at bounding box center [499, 217] width 176 height 131
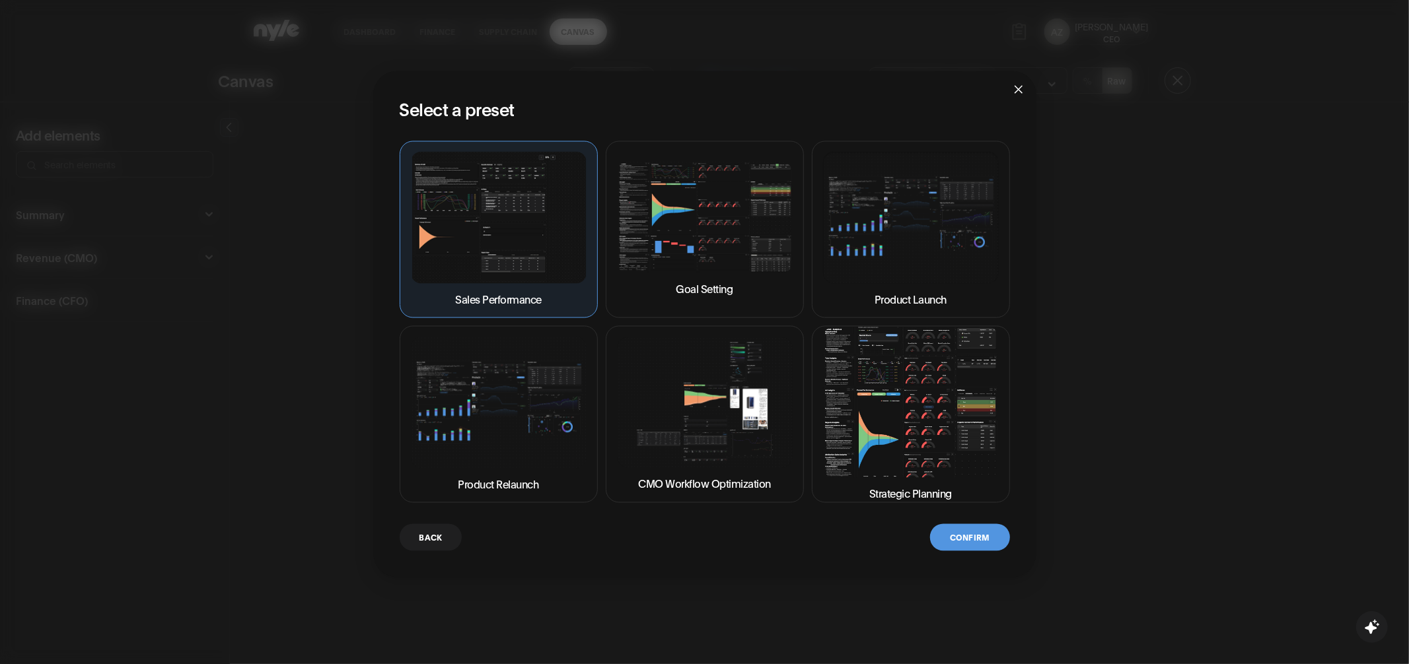
click at [948, 529] on button "Confirm" at bounding box center [969, 537] width 79 height 27
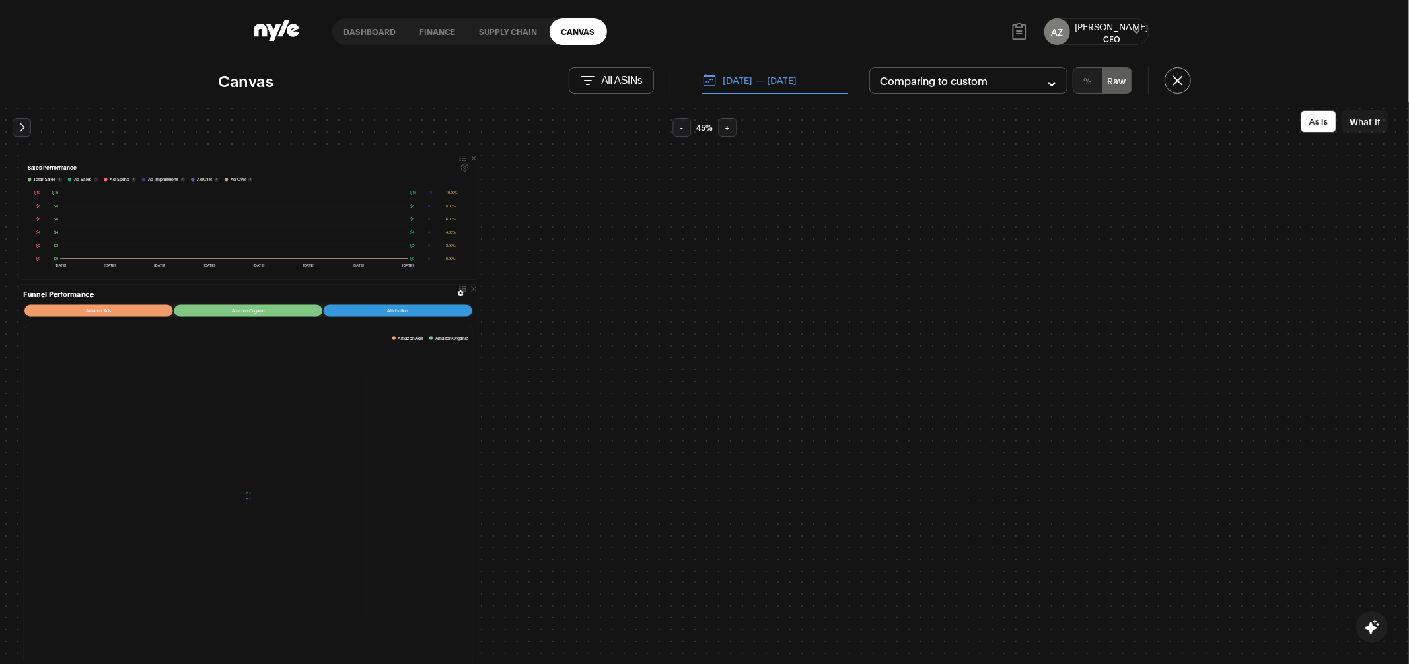
click at [361, 32] on link "Dashboard" at bounding box center [370, 31] width 76 height 26
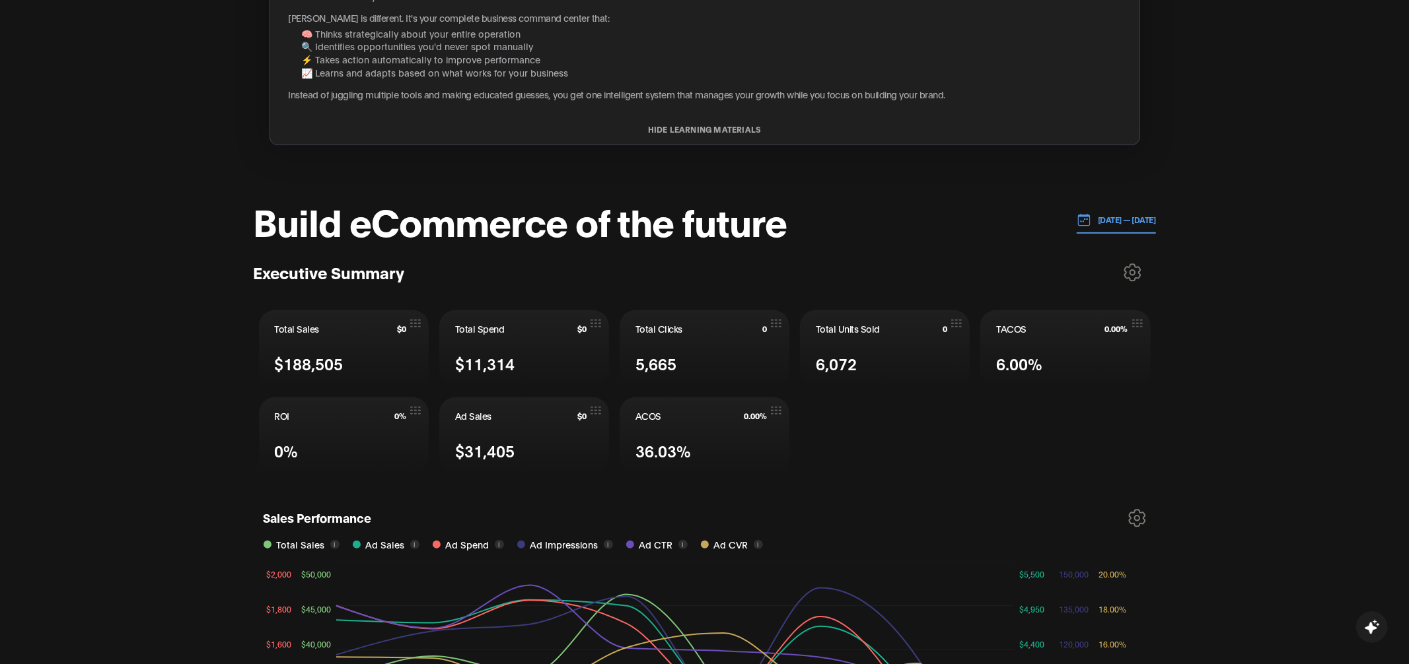
scroll to position [406, 0]
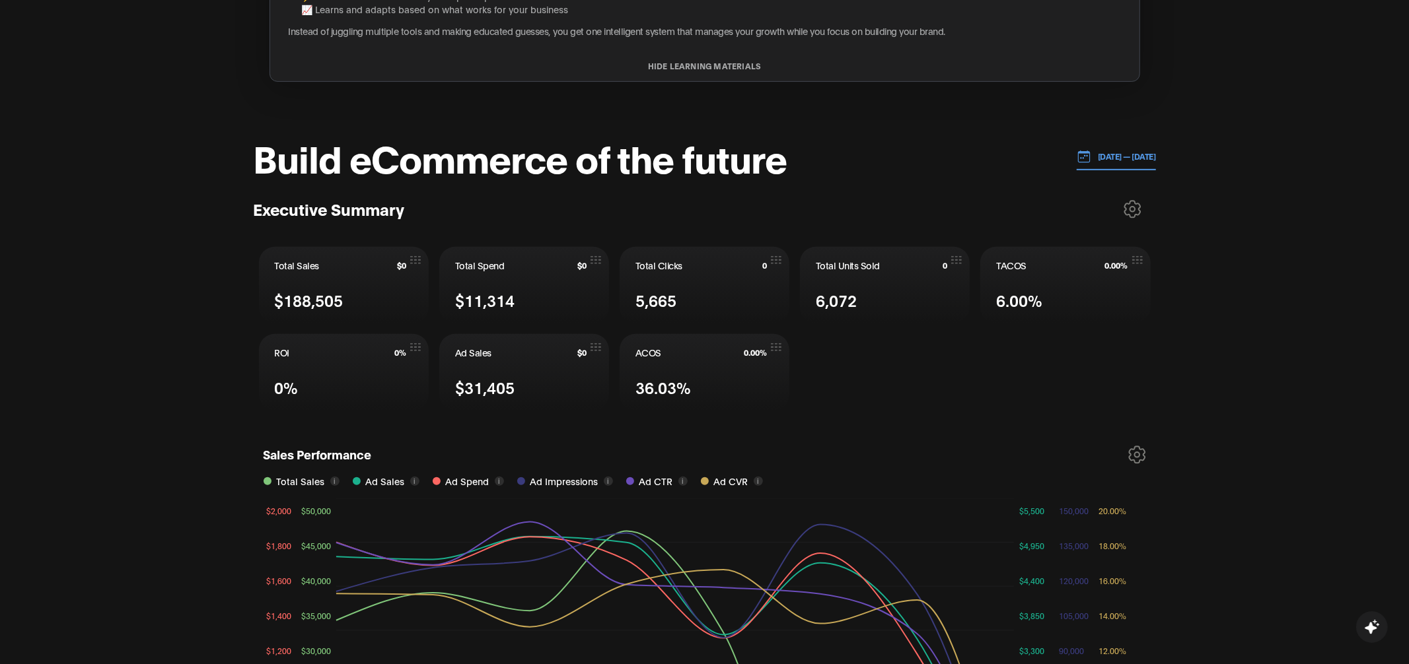
click at [1131, 213] on icon at bounding box center [1132, 209] width 18 height 18
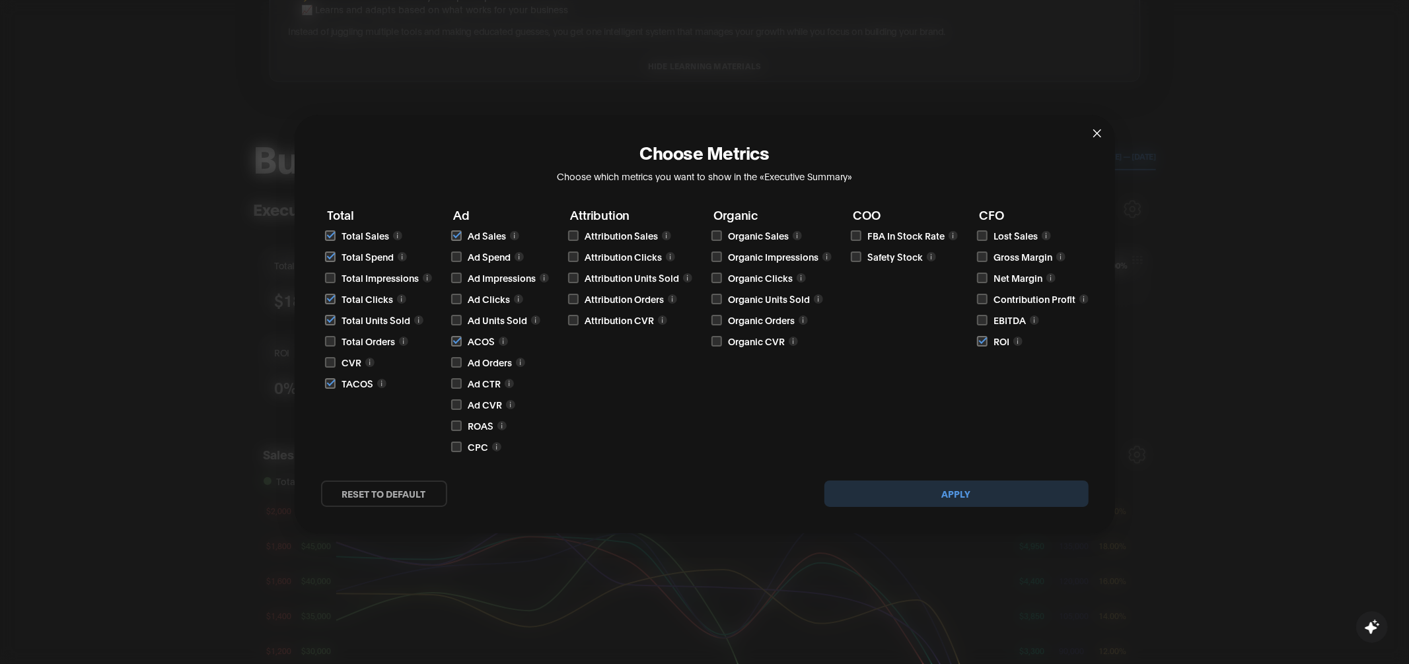
click at [1092, 128] on icon "close" at bounding box center [1097, 133] width 11 height 11
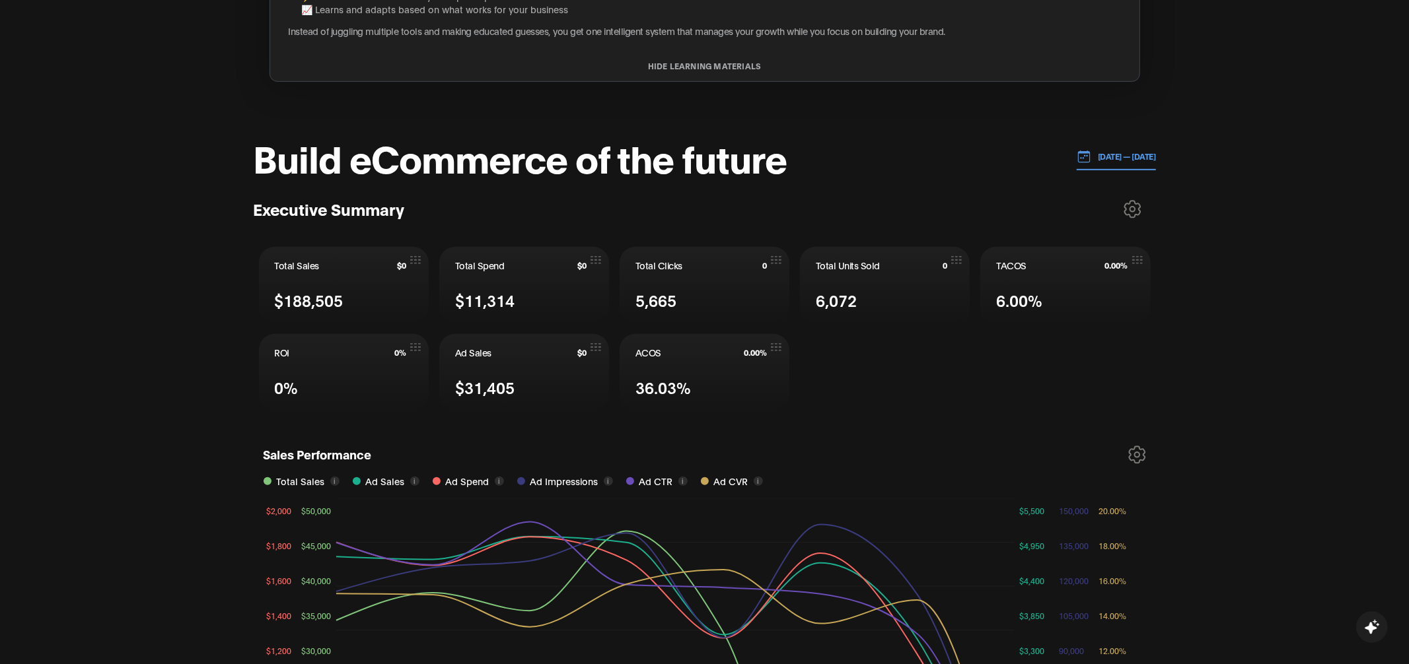
click at [1091, 152] on p "[DATE] — [DATE]" at bounding box center [1123, 157] width 65 height 12
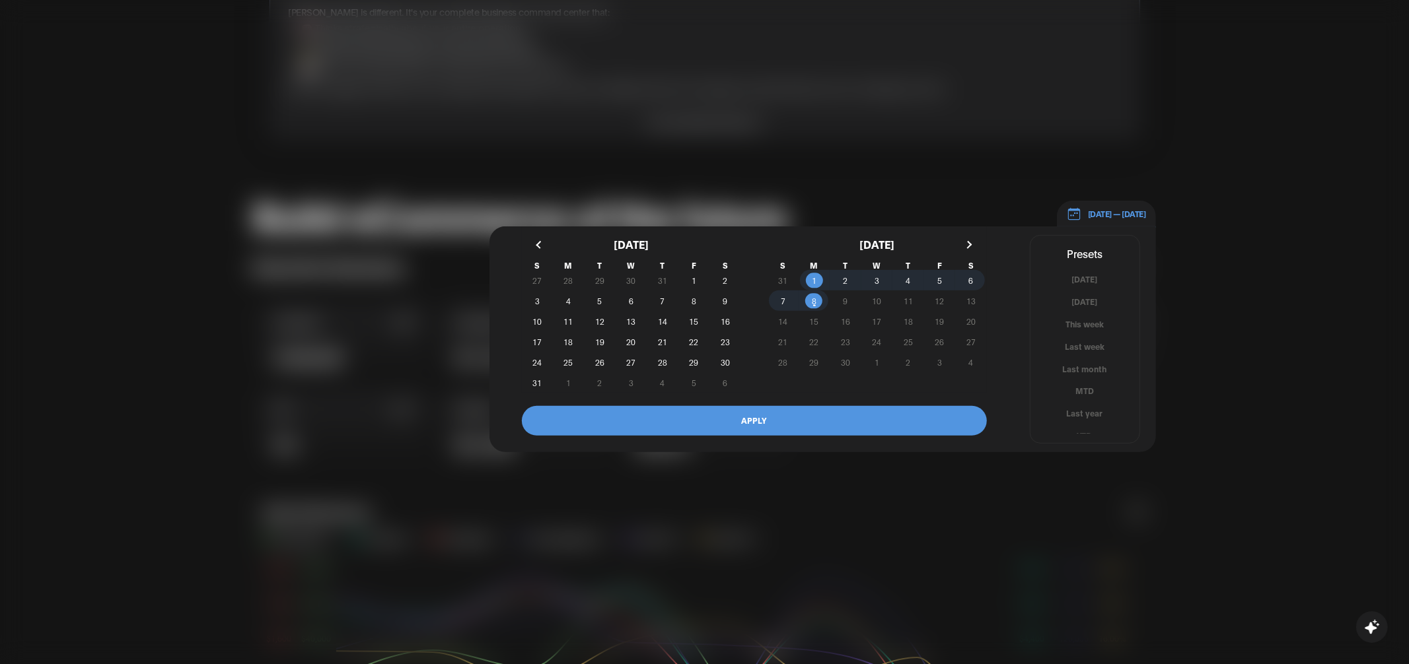
scroll to position [320, 0]
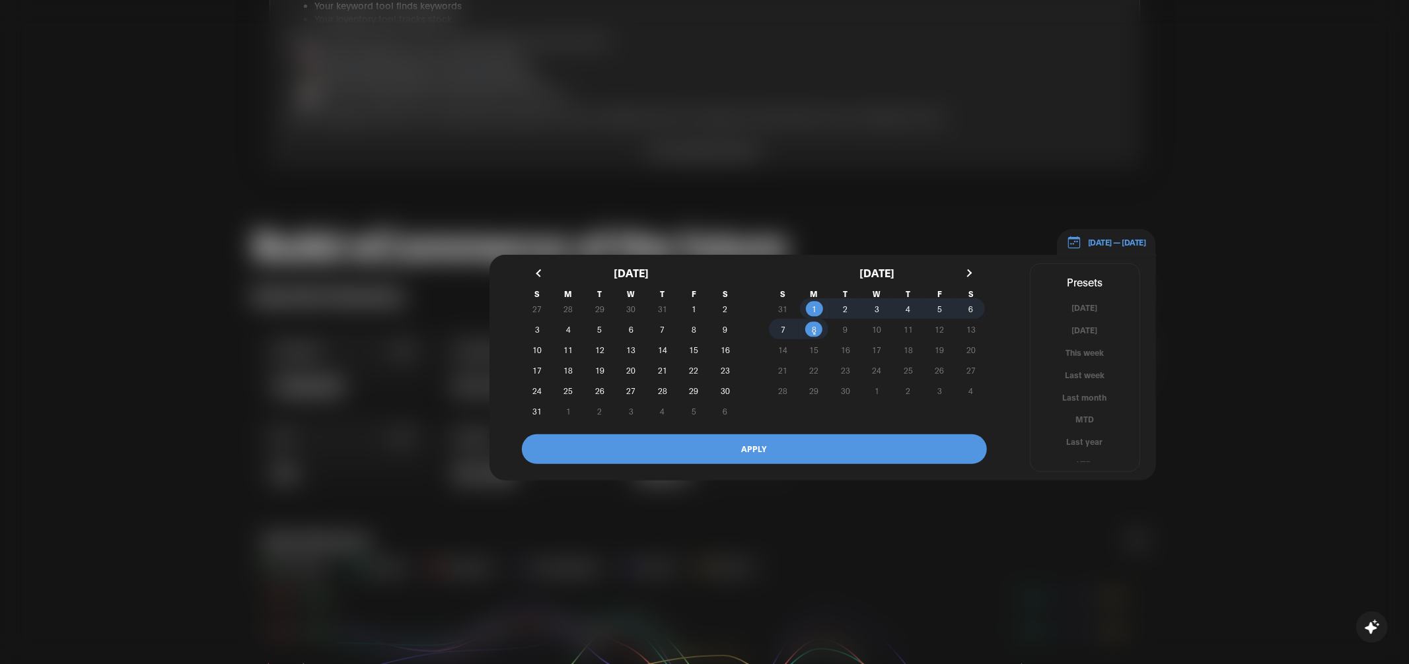
click at [1143, 191] on div at bounding box center [704, 332] width 1409 height 664
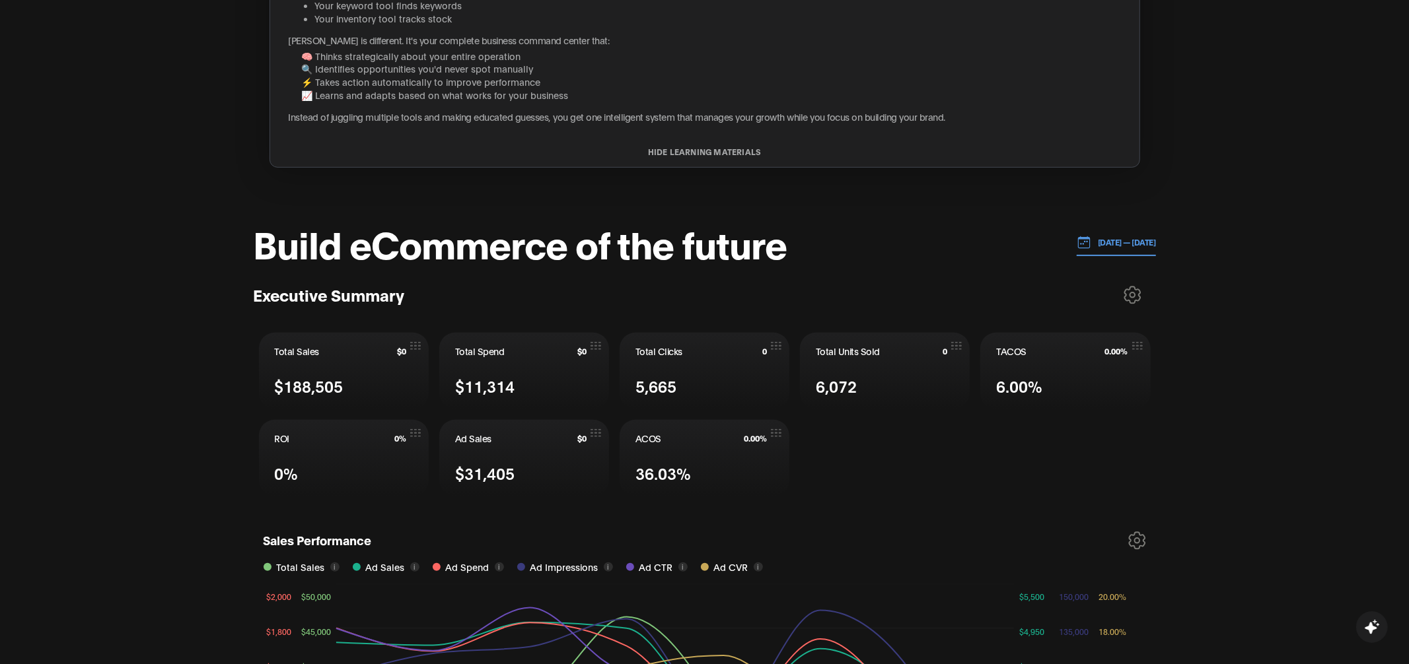
scroll to position [355, 0]
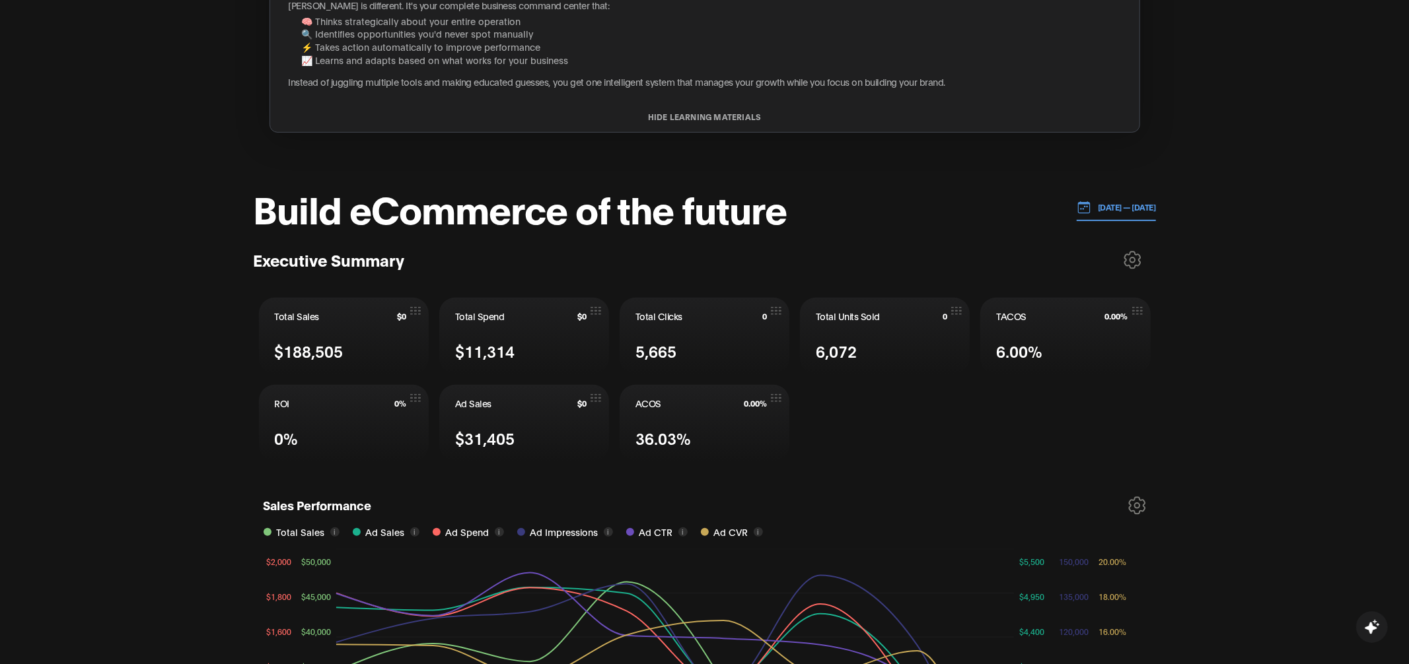
click at [1127, 256] on icon at bounding box center [1132, 260] width 18 height 18
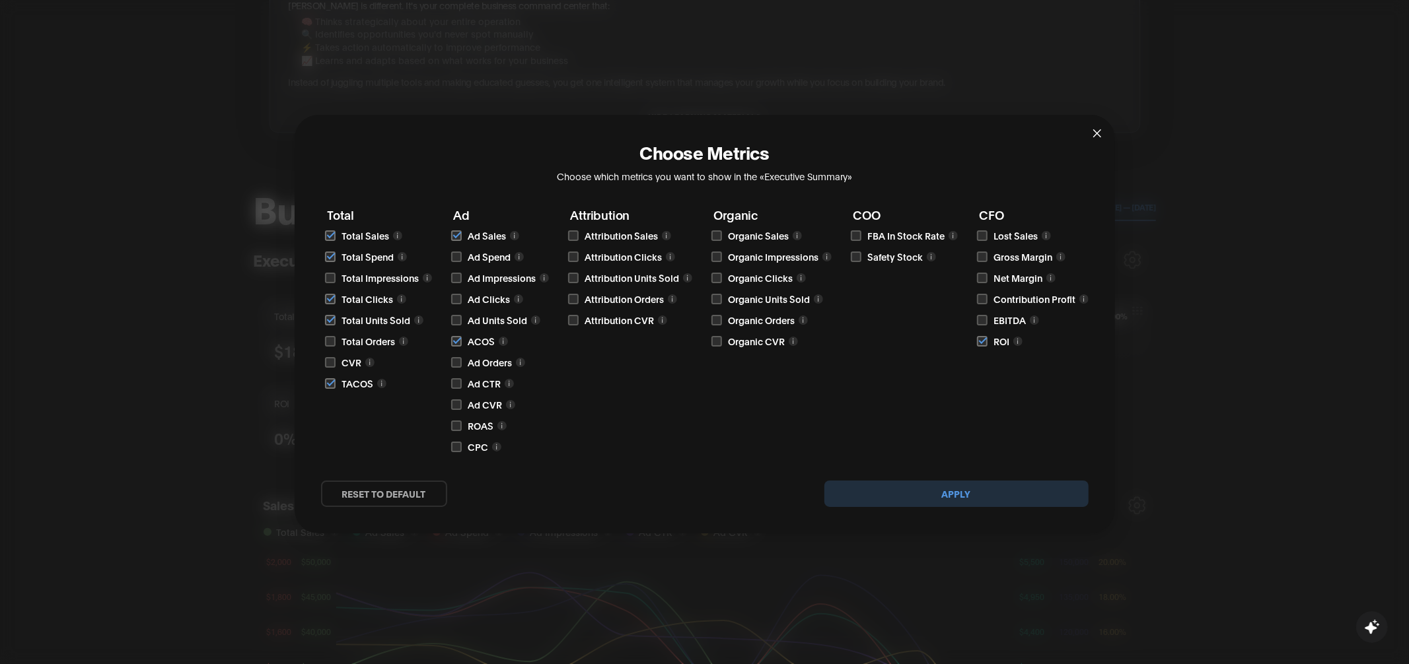
click at [1098, 134] on icon "close" at bounding box center [1097, 133] width 11 height 11
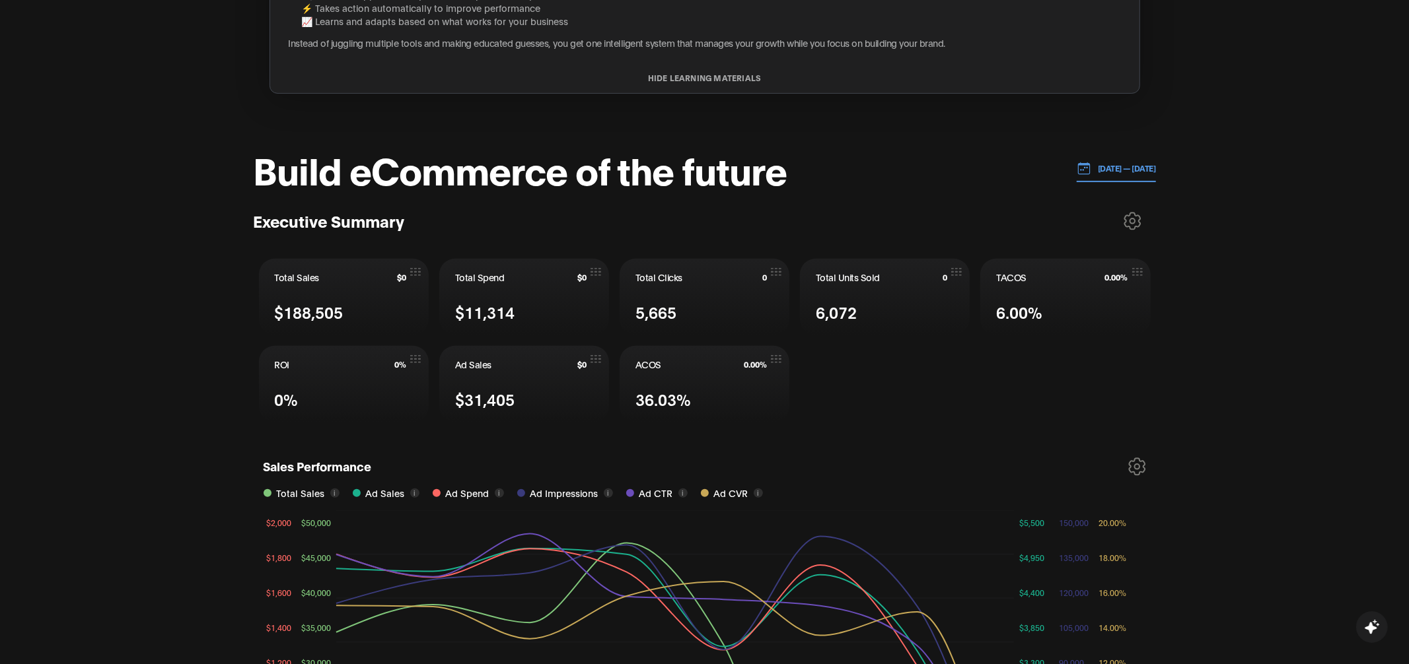
scroll to position [396, 0]
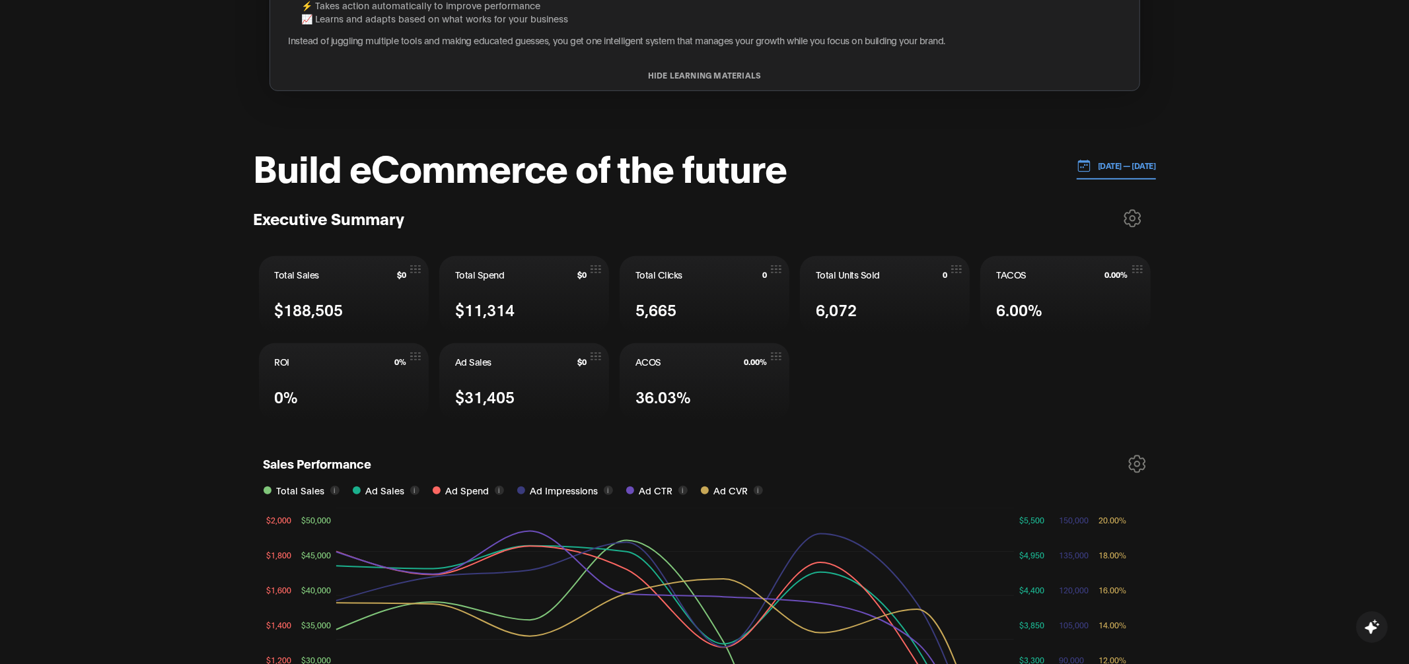
click at [1131, 218] on icon at bounding box center [1132, 218] width 18 height 18
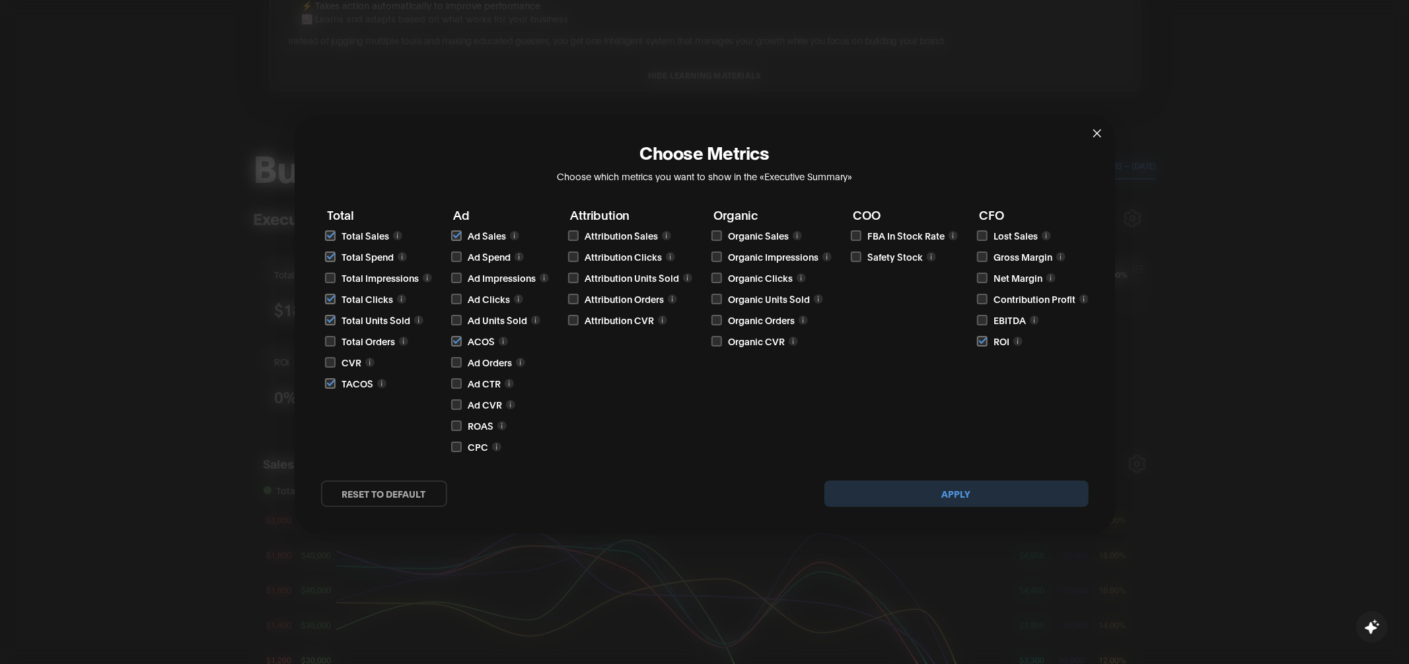
click at [1097, 135] on icon "close" at bounding box center [1096, 133] width 8 height 8
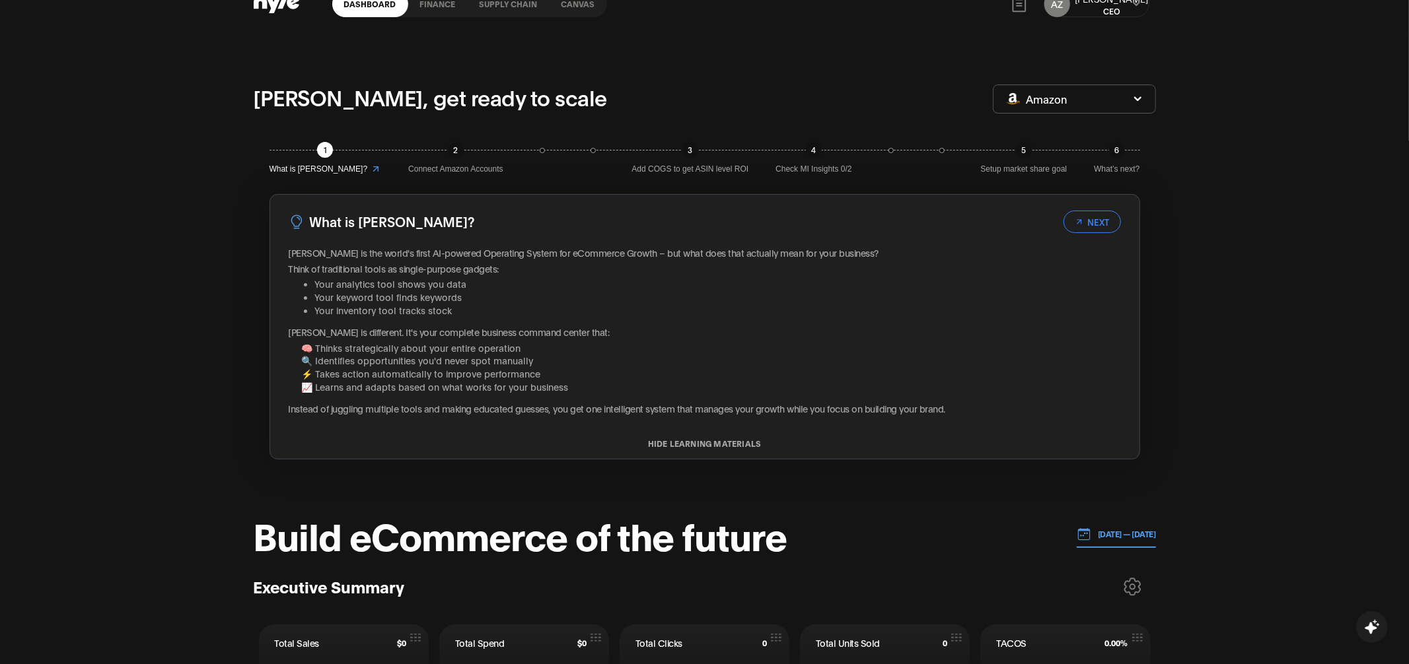
scroll to position [0, 0]
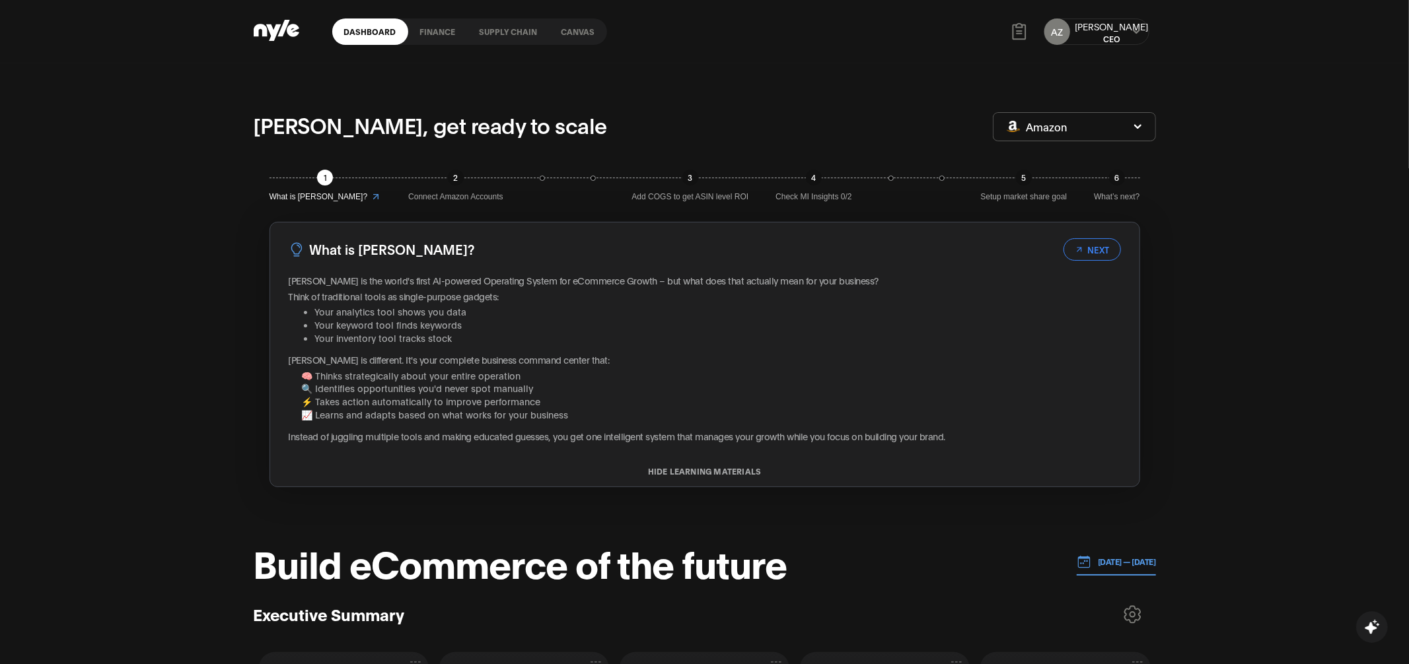
click at [433, 31] on link "finance" at bounding box center [437, 31] width 59 height 26
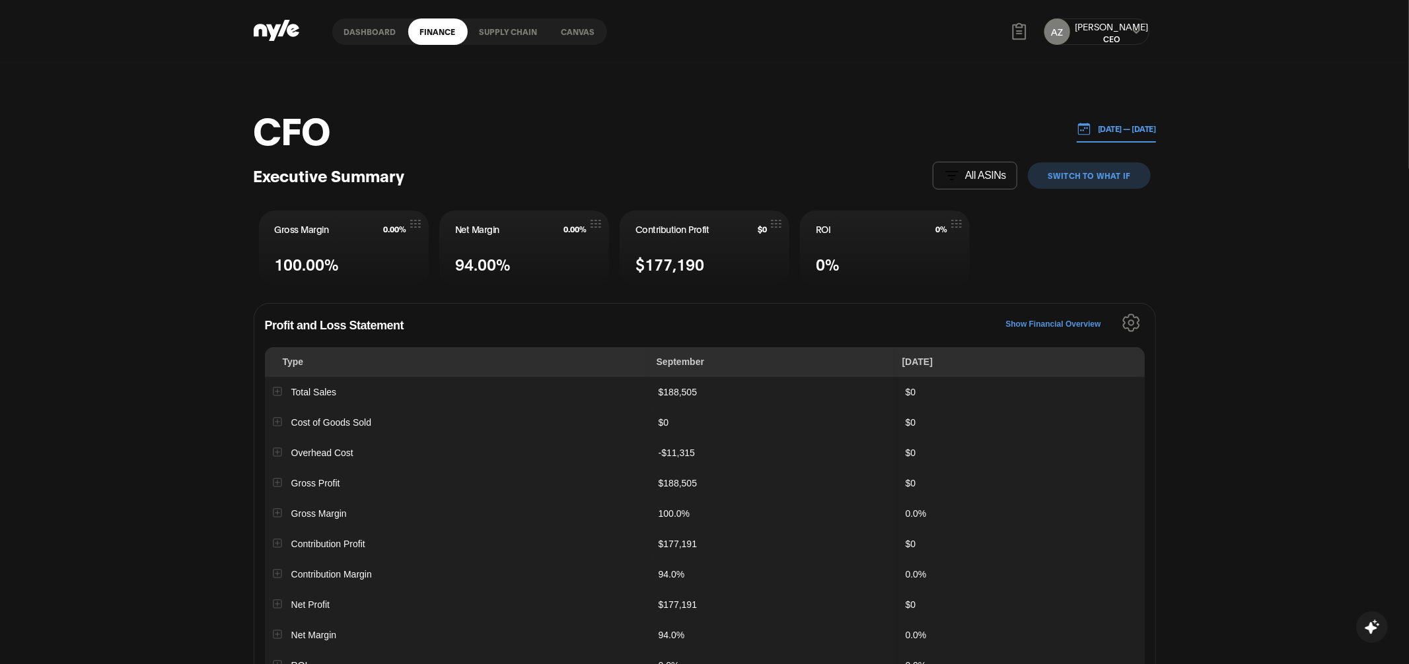
click at [1089, 180] on button "switch to What IF" at bounding box center [1089, 175] width 122 height 26
click at [1079, 174] on button "switch to What IF" at bounding box center [1089, 175] width 122 height 26
click at [571, 24] on link "Canvas" at bounding box center [578, 31] width 57 height 26
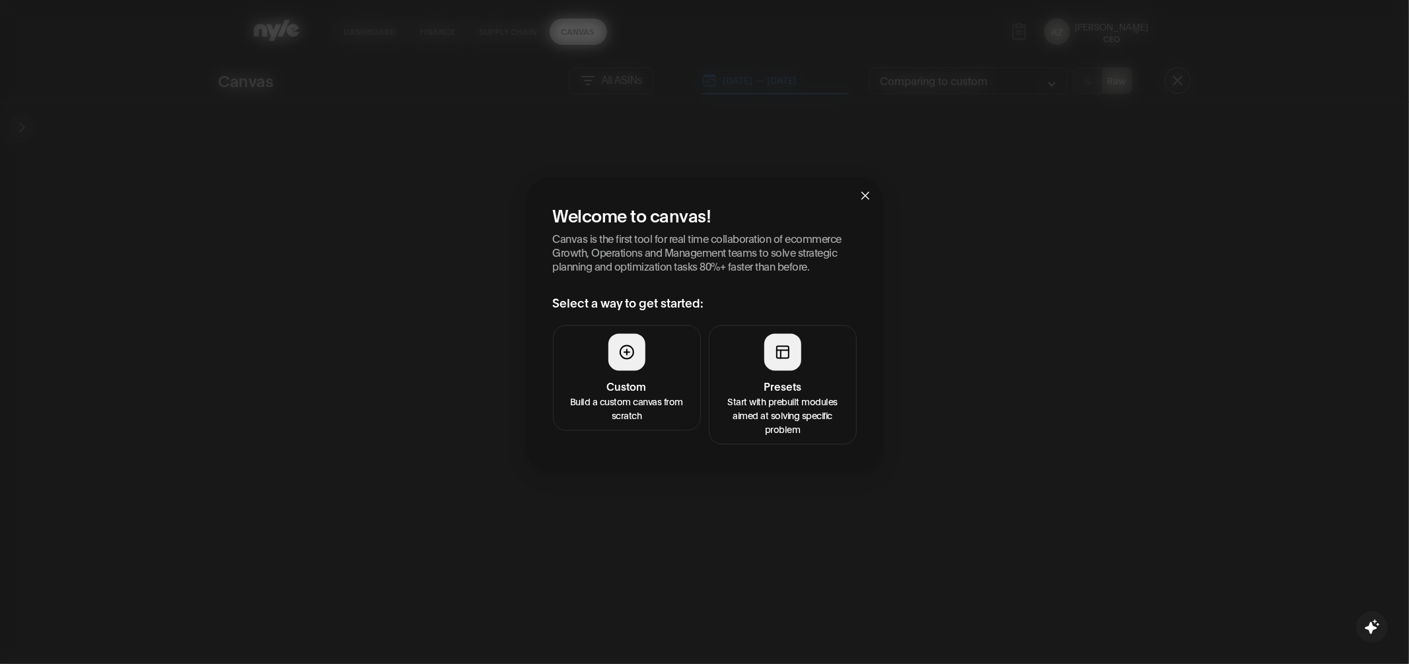
click at [789, 374] on button "Presets Start with prebuilt modules aimed at solving specific problem" at bounding box center [783, 386] width 148 height 120
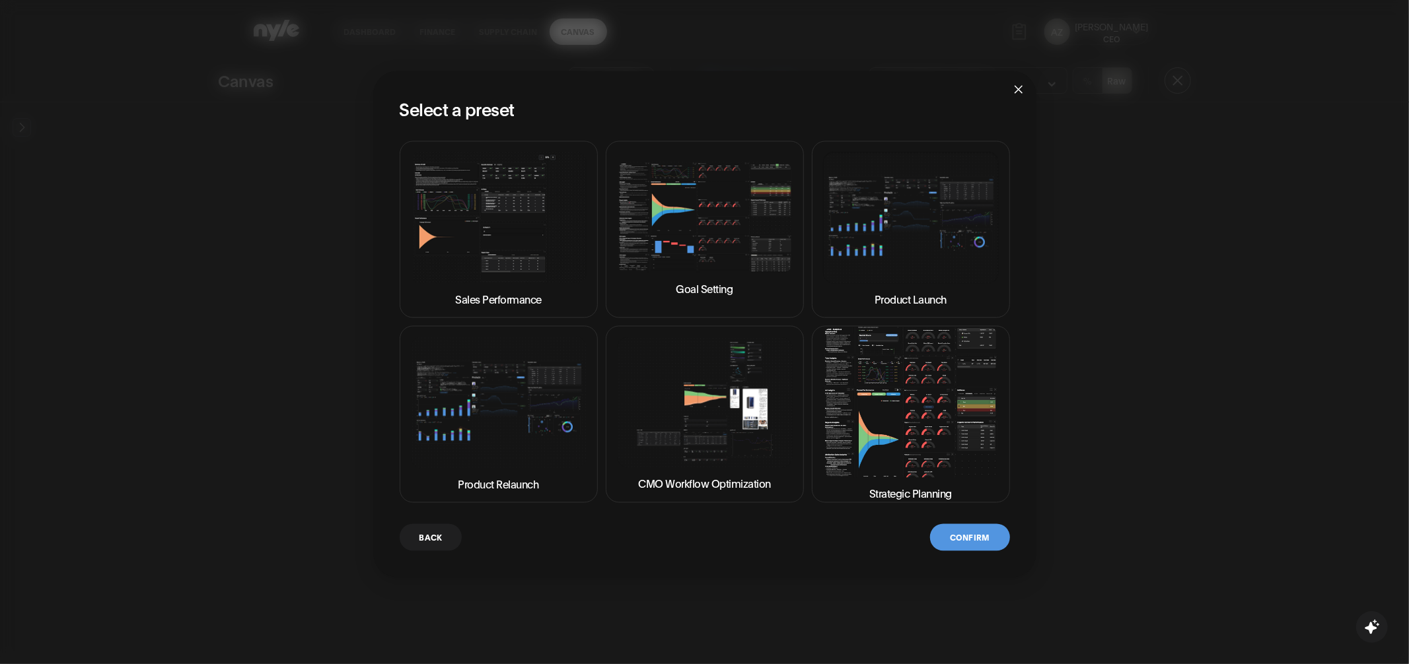
click at [907, 394] on img at bounding box center [911, 403] width 176 height 150
click at [961, 540] on button "Confirm" at bounding box center [969, 537] width 79 height 27
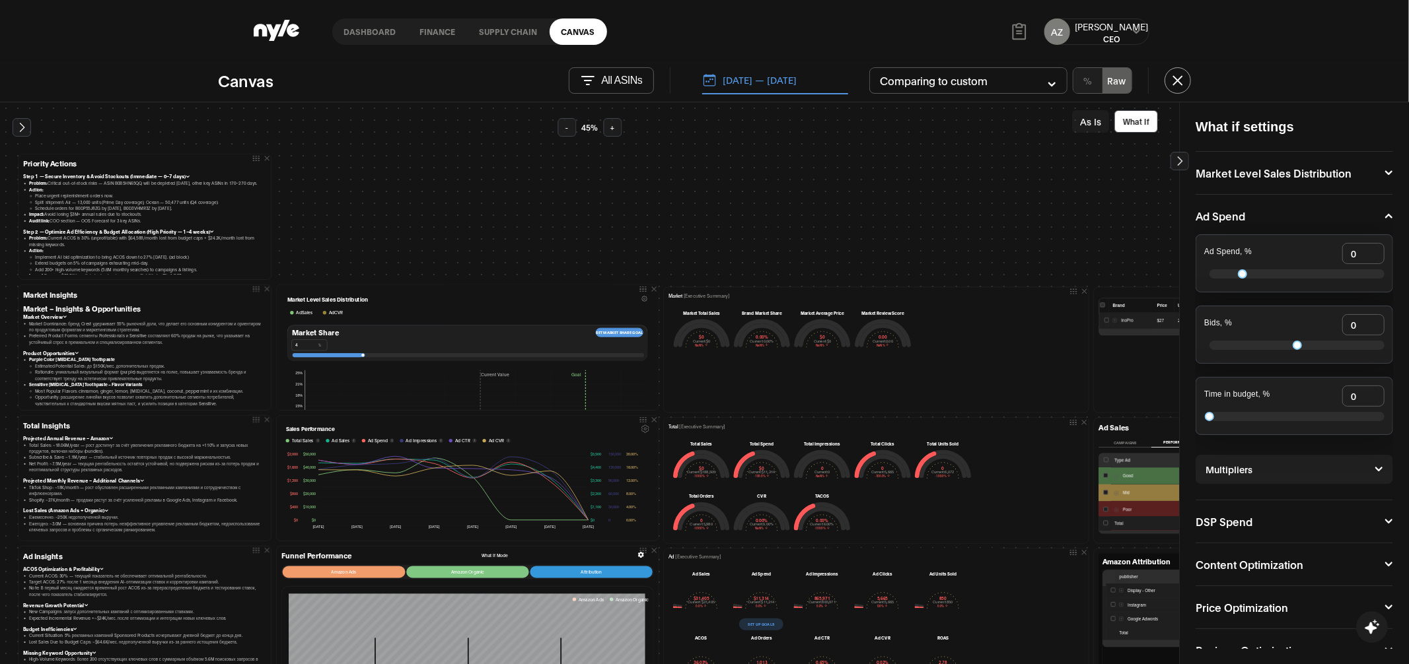
click at [1091, 127] on button "As Is" at bounding box center [1090, 121] width 37 height 22
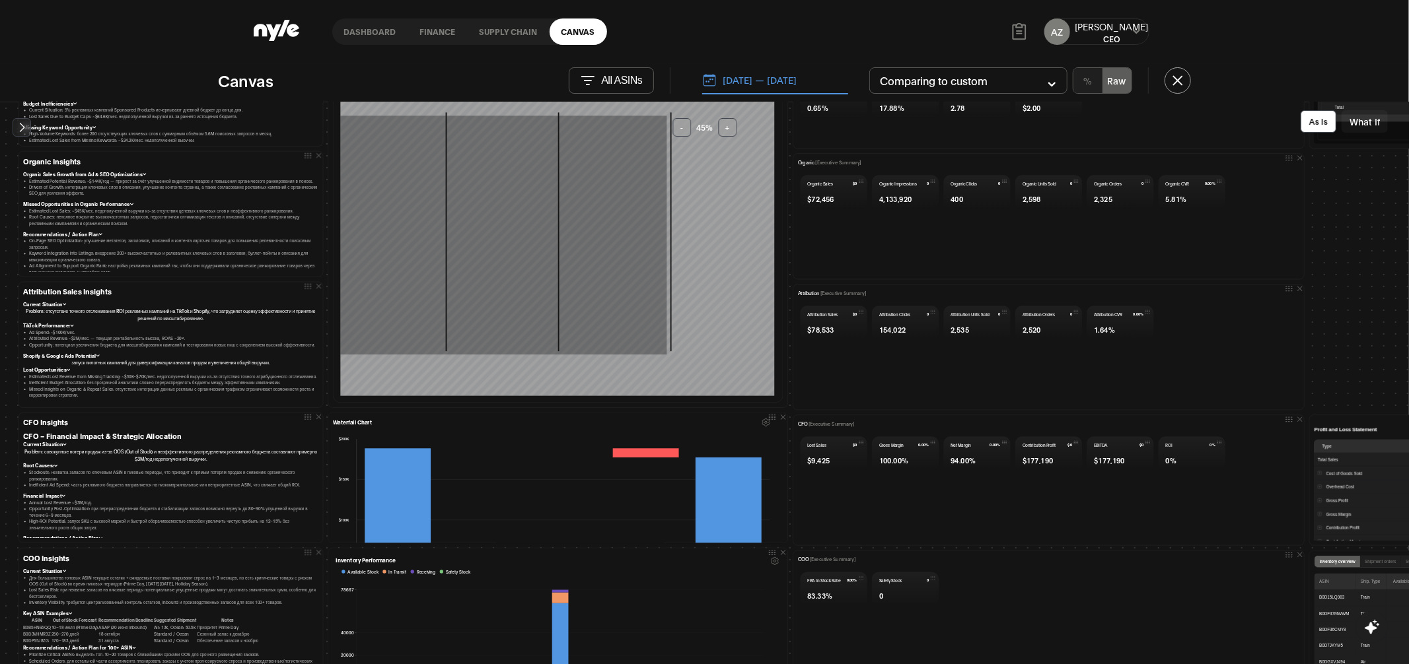
scroll to position [557, 0]
